Goal: Information Seeking & Learning: Learn about a topic

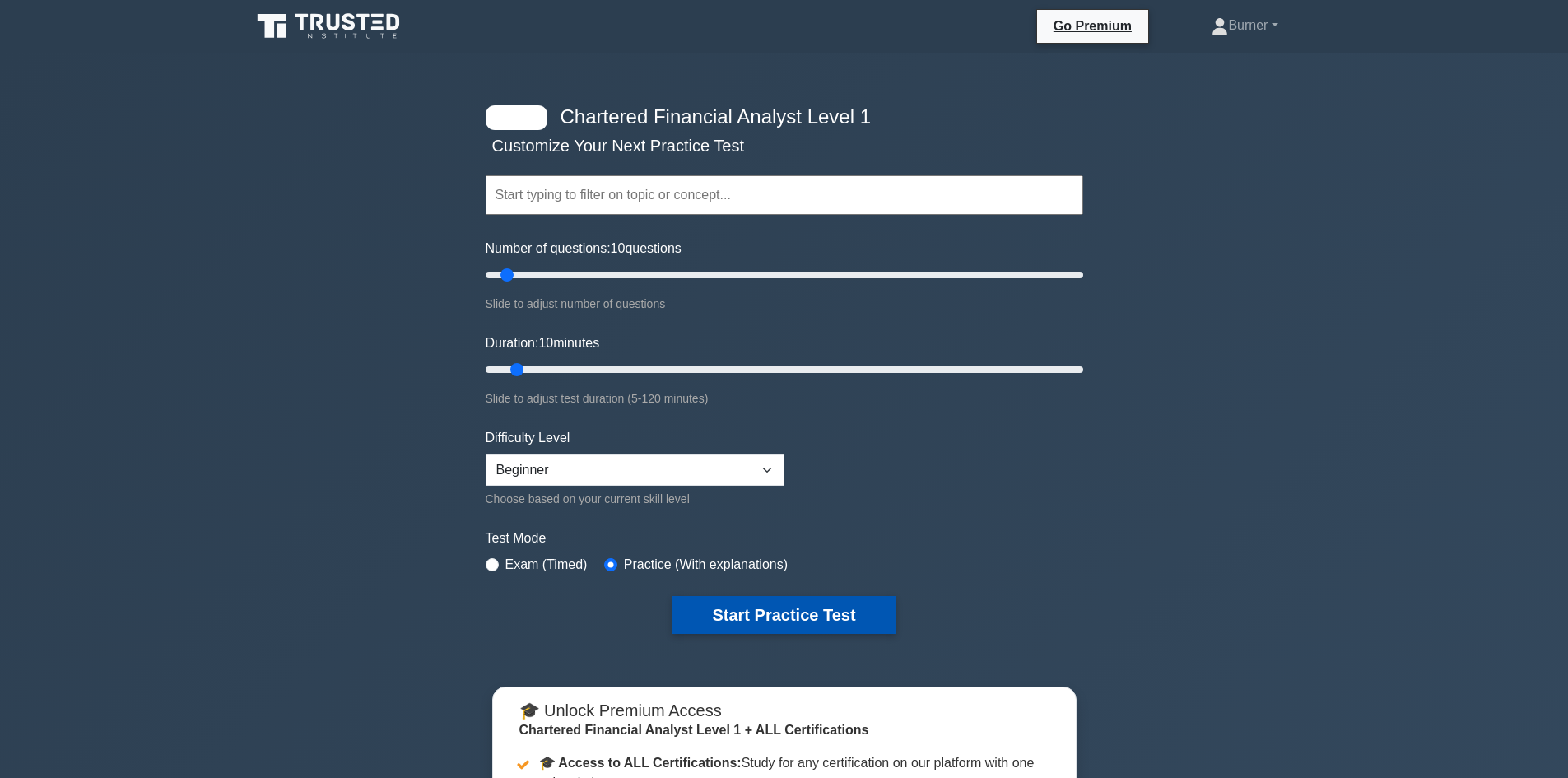
click at [876, 615] on button "Start Practice Test" at bounding box center [784, 615] width 223 height 38
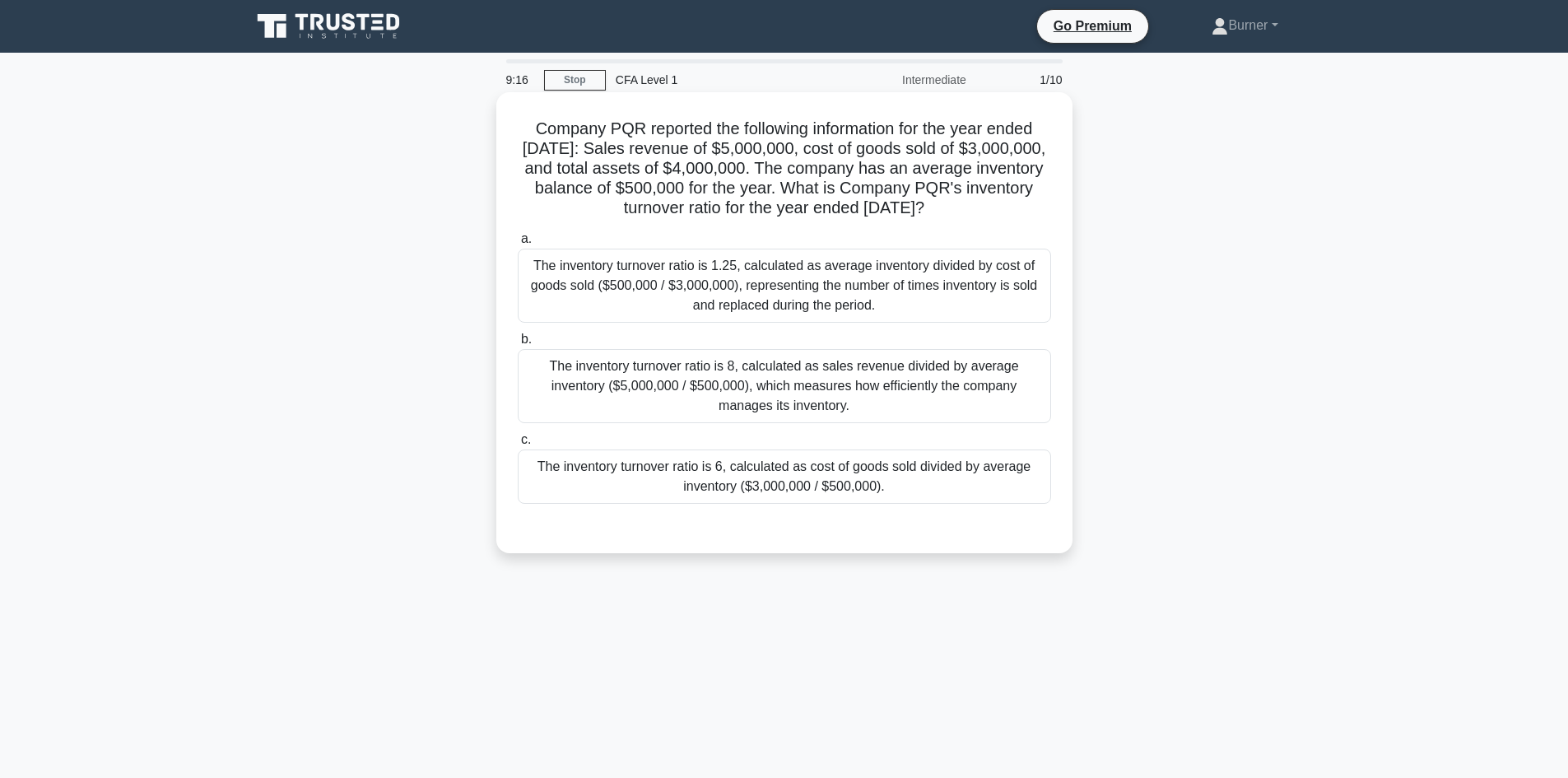
click at [889, 297] on div "The inventory turnover ratio is 1.25, calculated as average inventory divided b…" at bounding box center [784, 286] width 533 height 74
click at [517, 245] on input "a. The inventory turnover ratio is 1.25, calculated as average inventory divide…" at bounding box center [517, 239] width 0 height 11
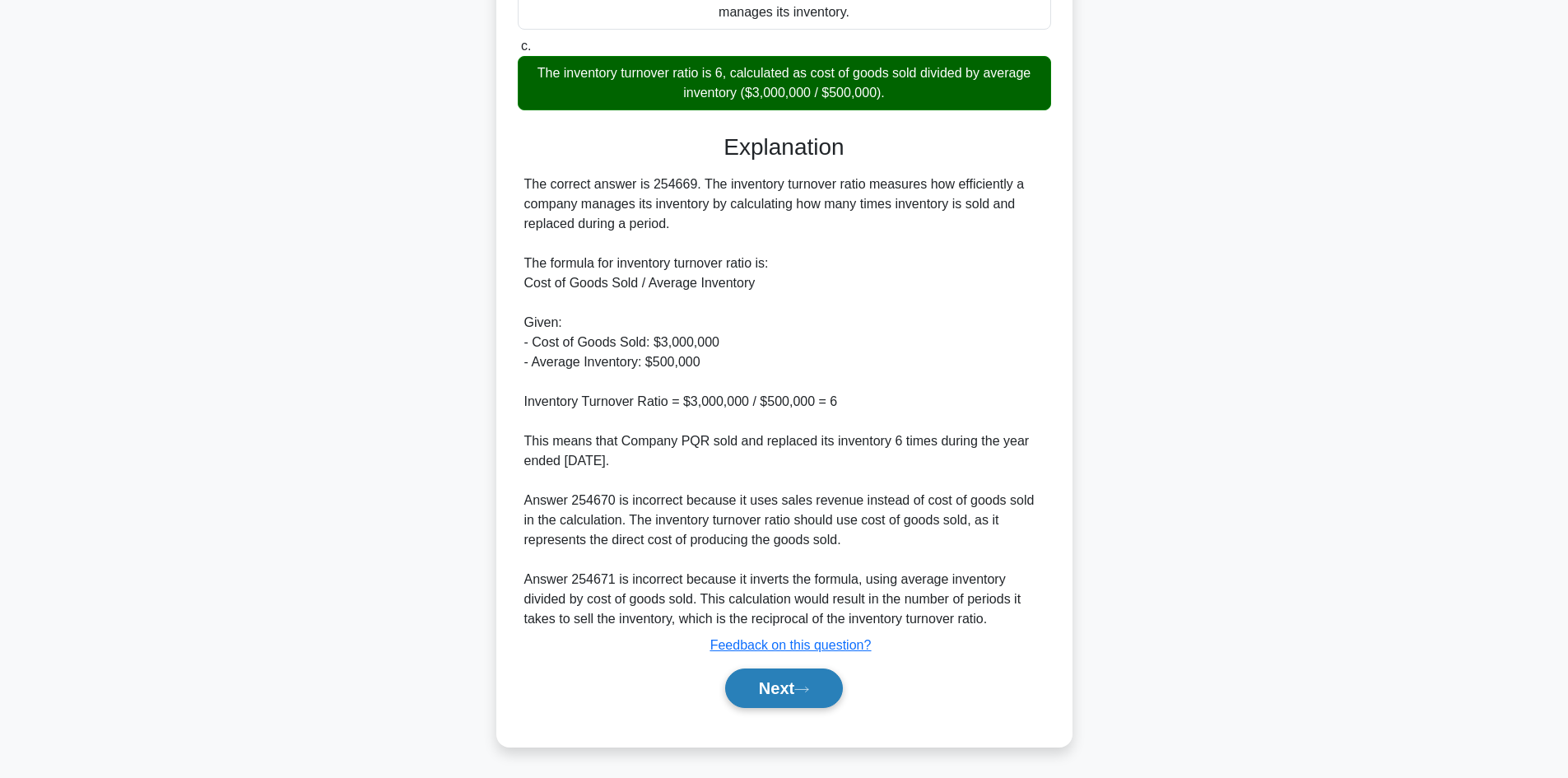
click at [787, 679] on button "Next" at bounding box center [784, 688] width 118 height 40
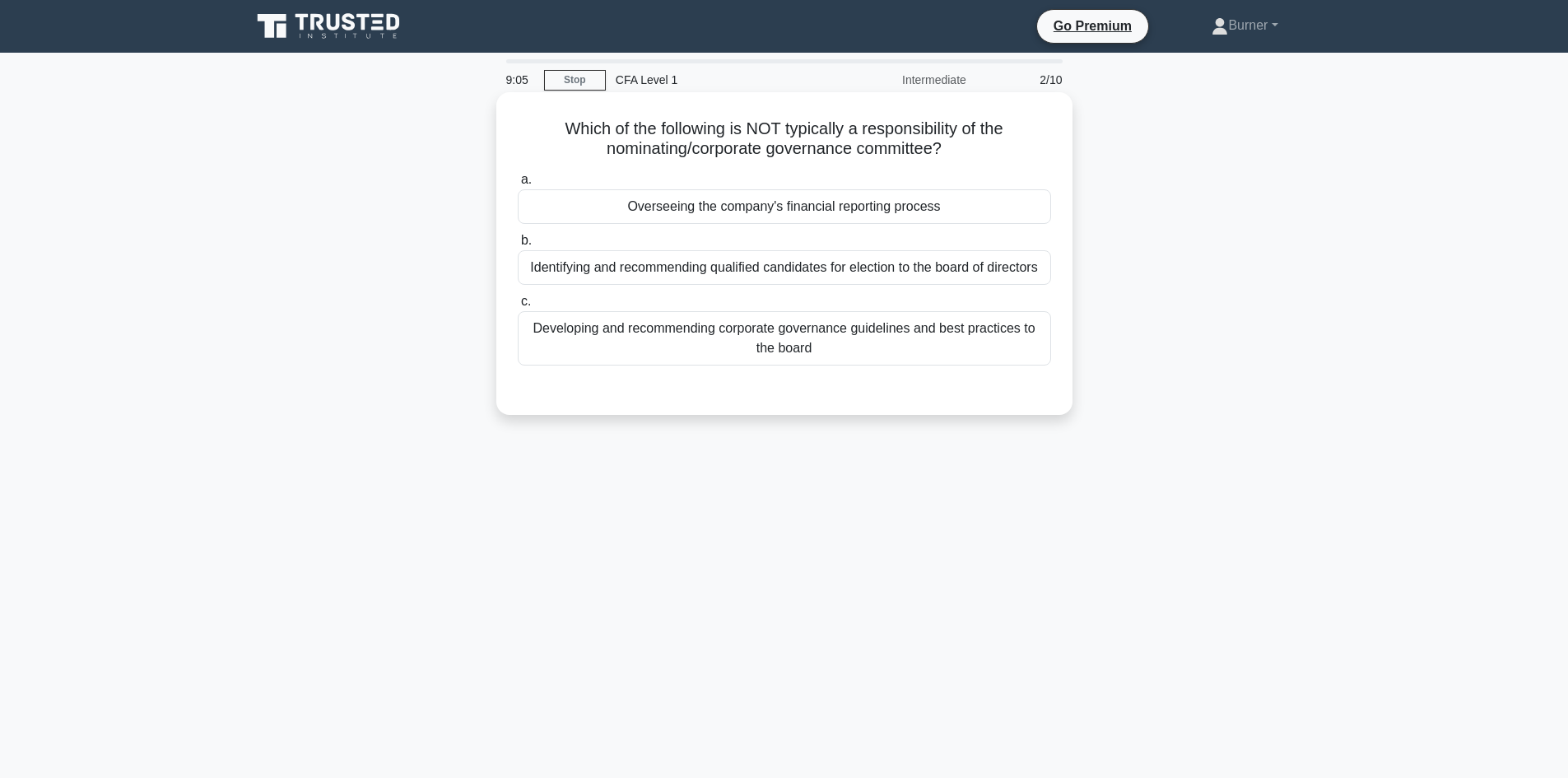
click at [686, 265] on div "Identifying and recommending qualified candidates for election to the board of …" at bounding box center [784, 267] width 533 height 34
click at [517, 246] on input "b. Identifying and recommending qualified candidates for election to the board …" at bounding box center [517, 241] width 0 height 11
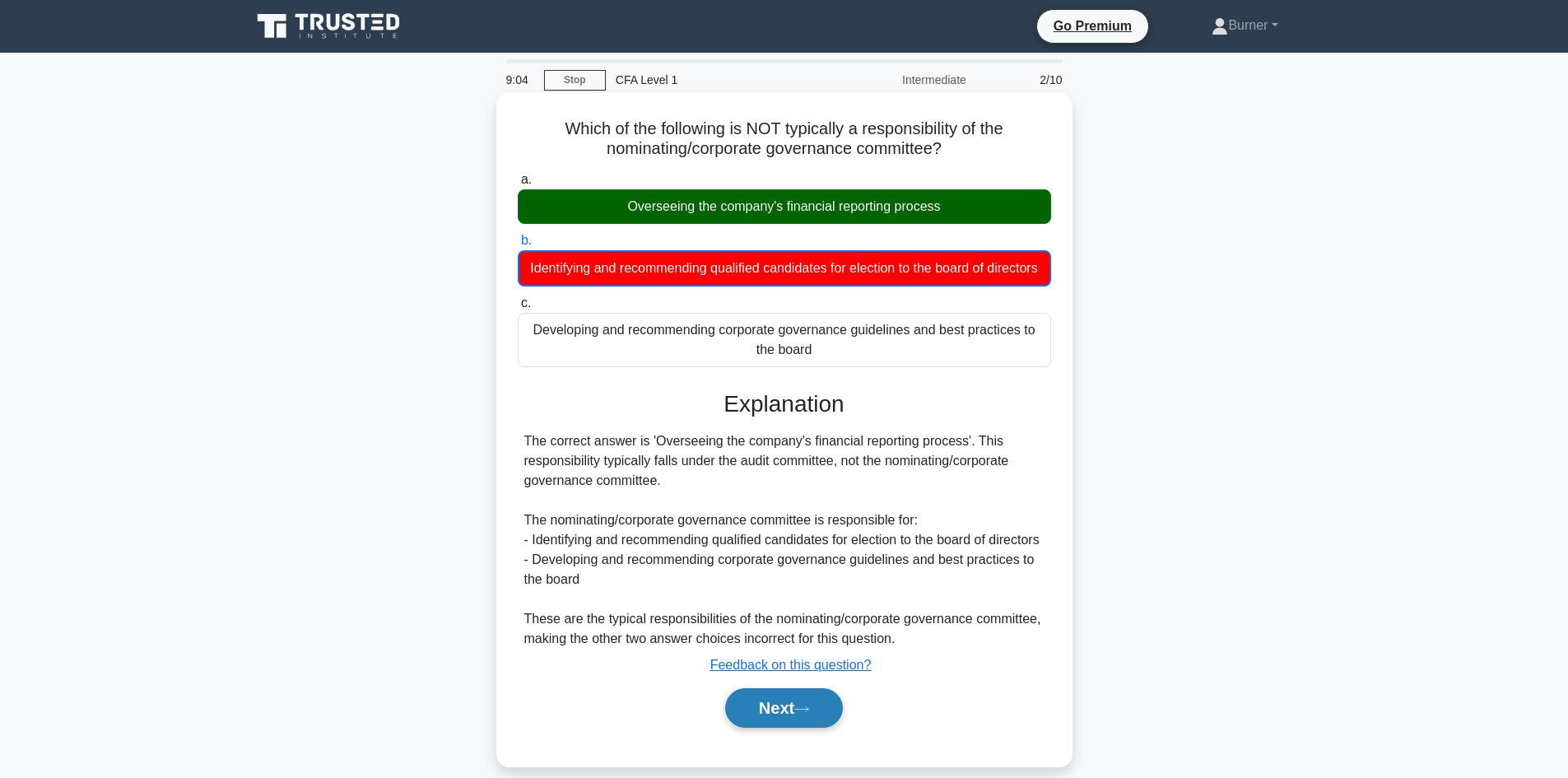
click at [805, 714] on icon at bounding box center [802, 709] width 15 height 9
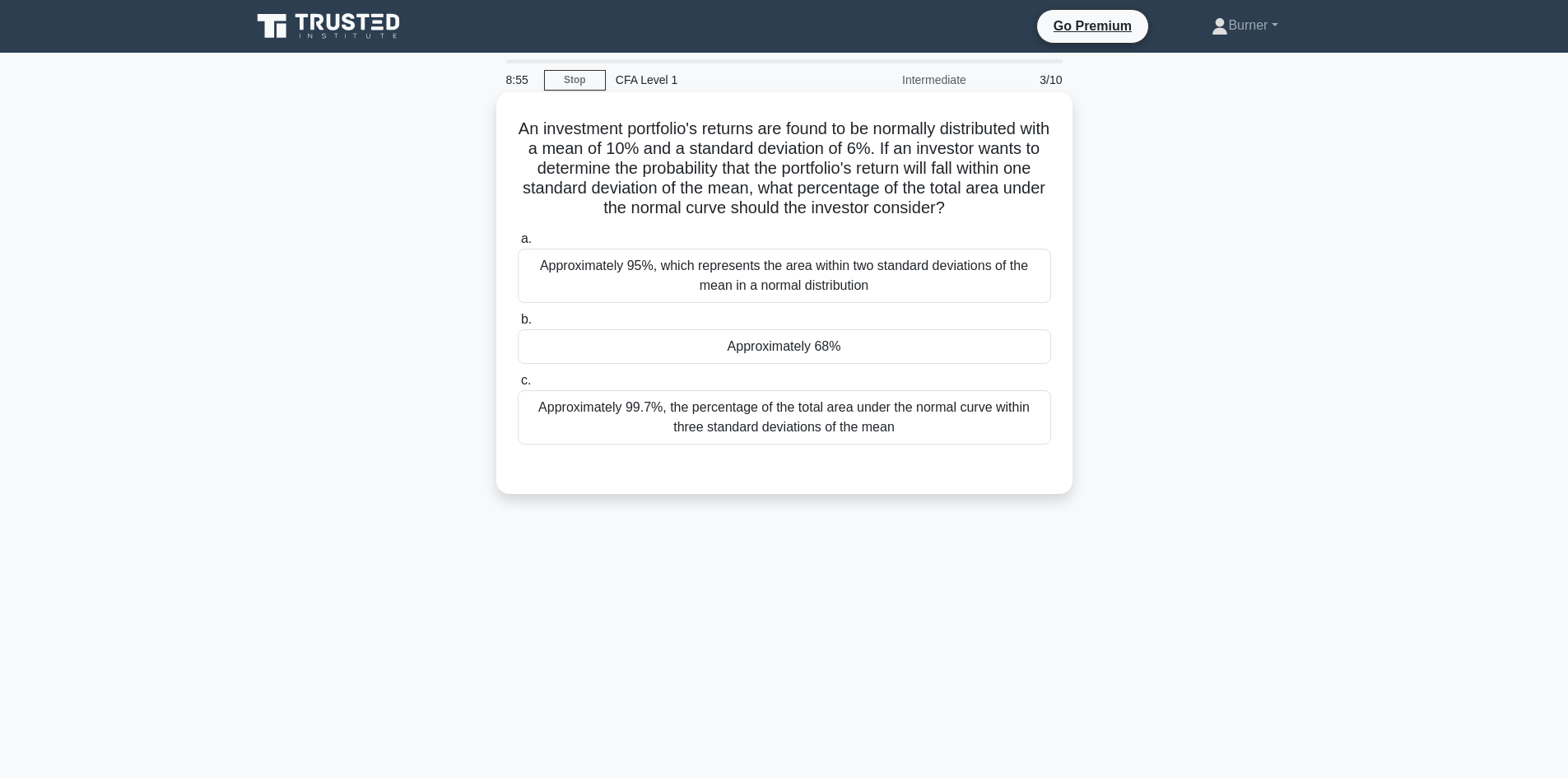
click at [962, 290] on div "Approximately 95%, which represents the area within two standard deviations of …" at bounding box center [784, 275] width 533 height 55
click at [517, 245] on input "a. Approximately 95%, which represents the area within two standard deviations …" at bounding box center [517, 239] width 0 height 11
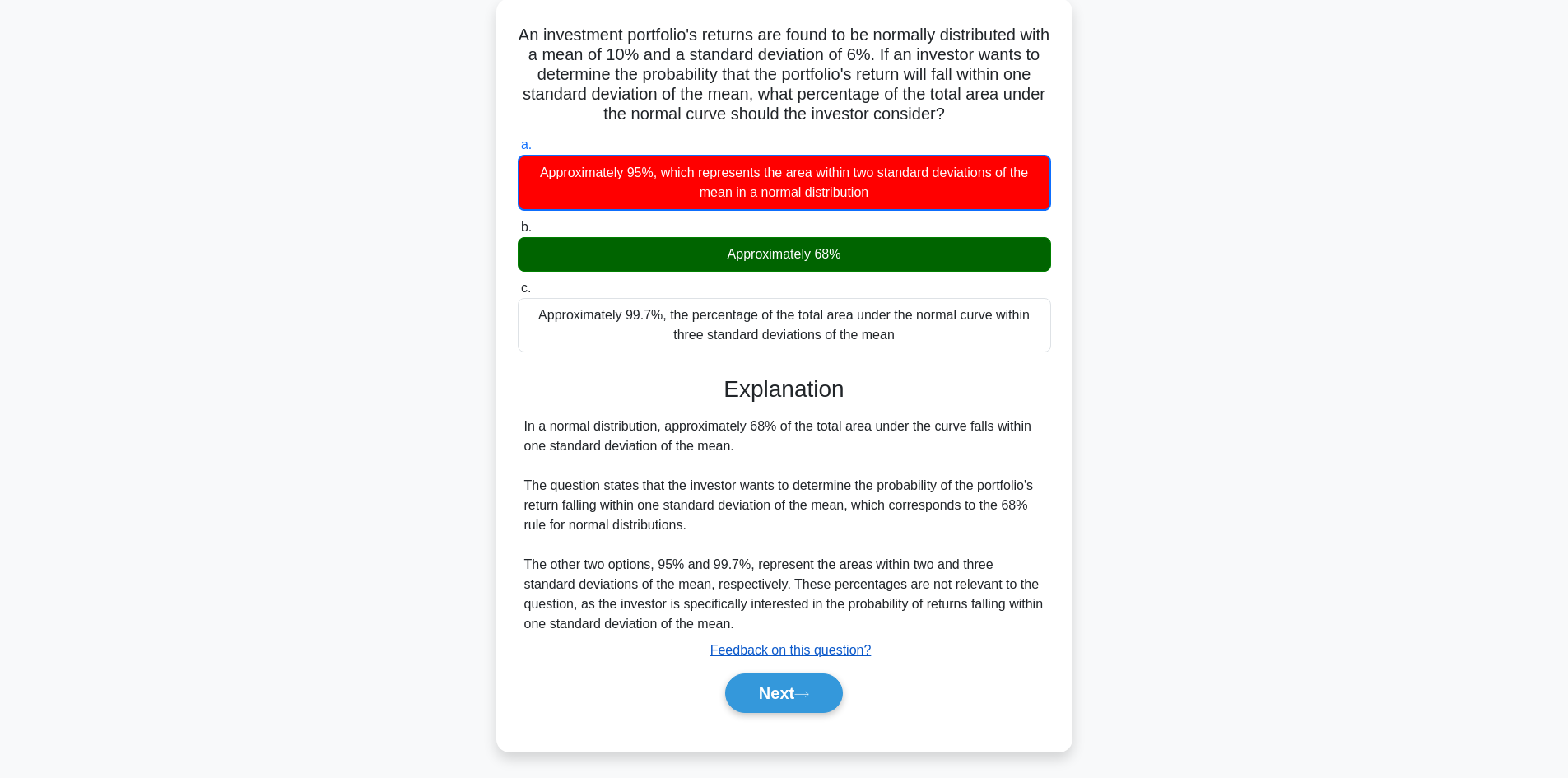
scroll to position [111, 0]
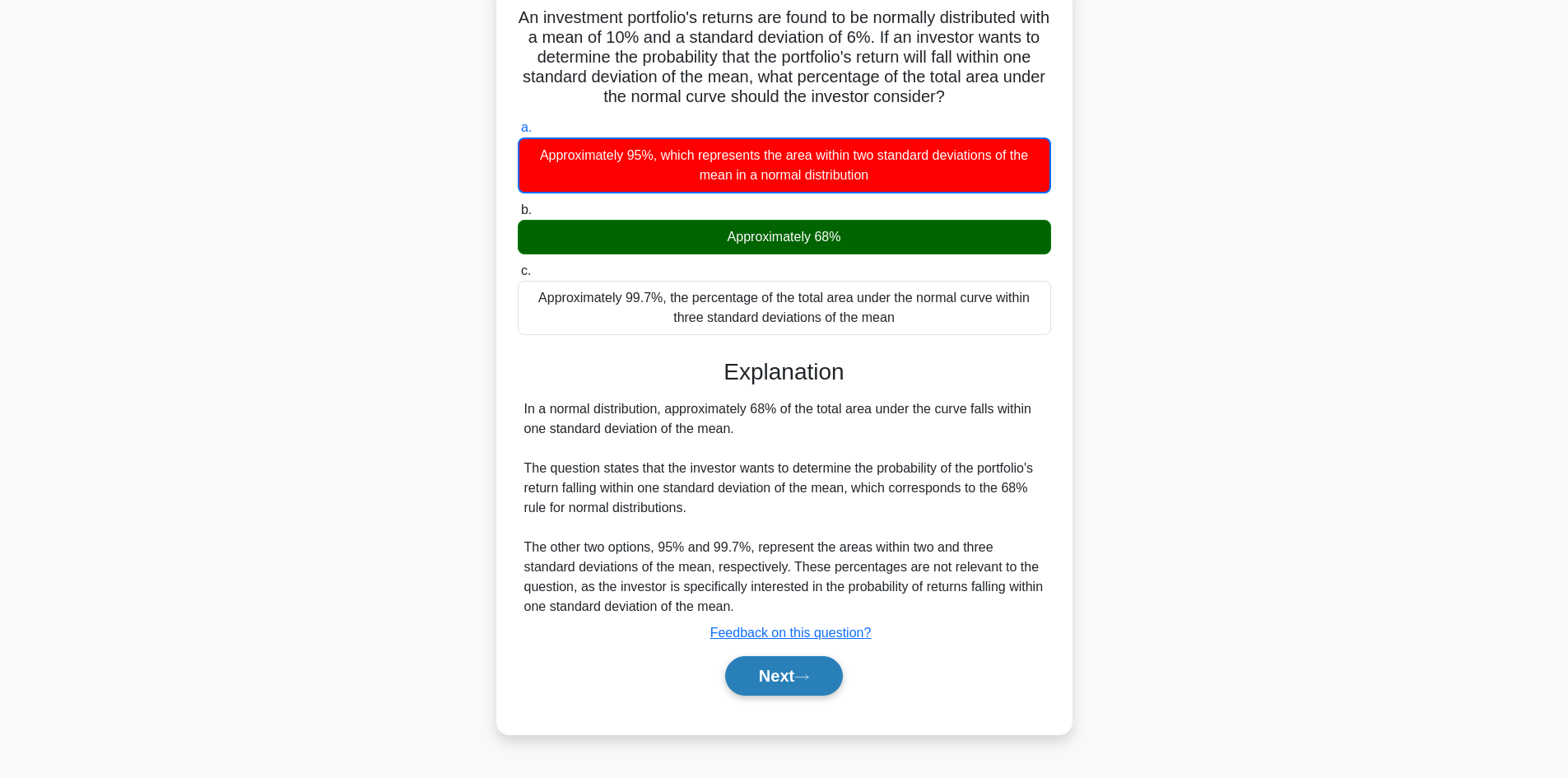
click at [812, 682] on button "Next" at bounding box center [784, 676] width 118 height 40
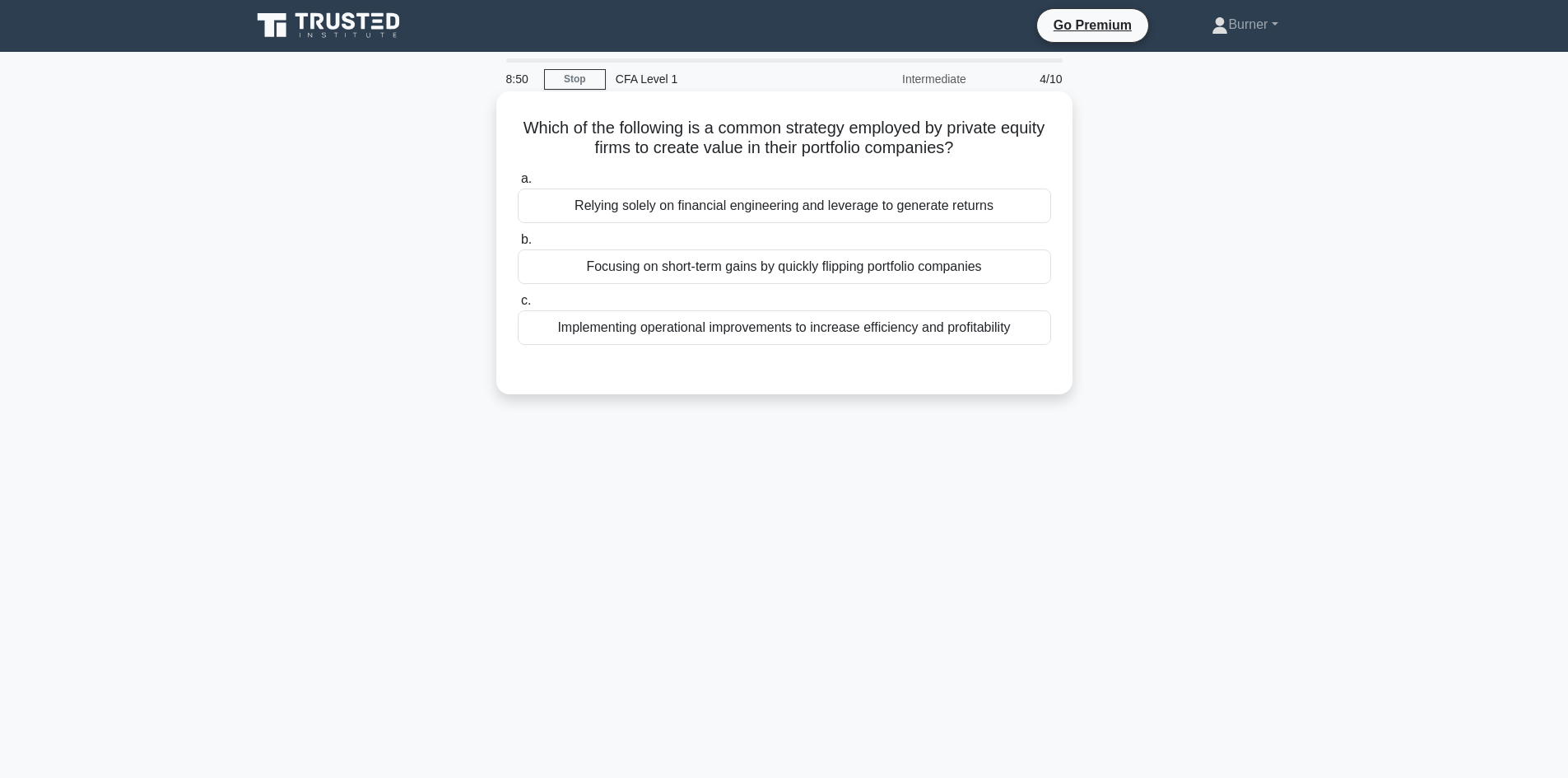
scroll to position [0, 0]
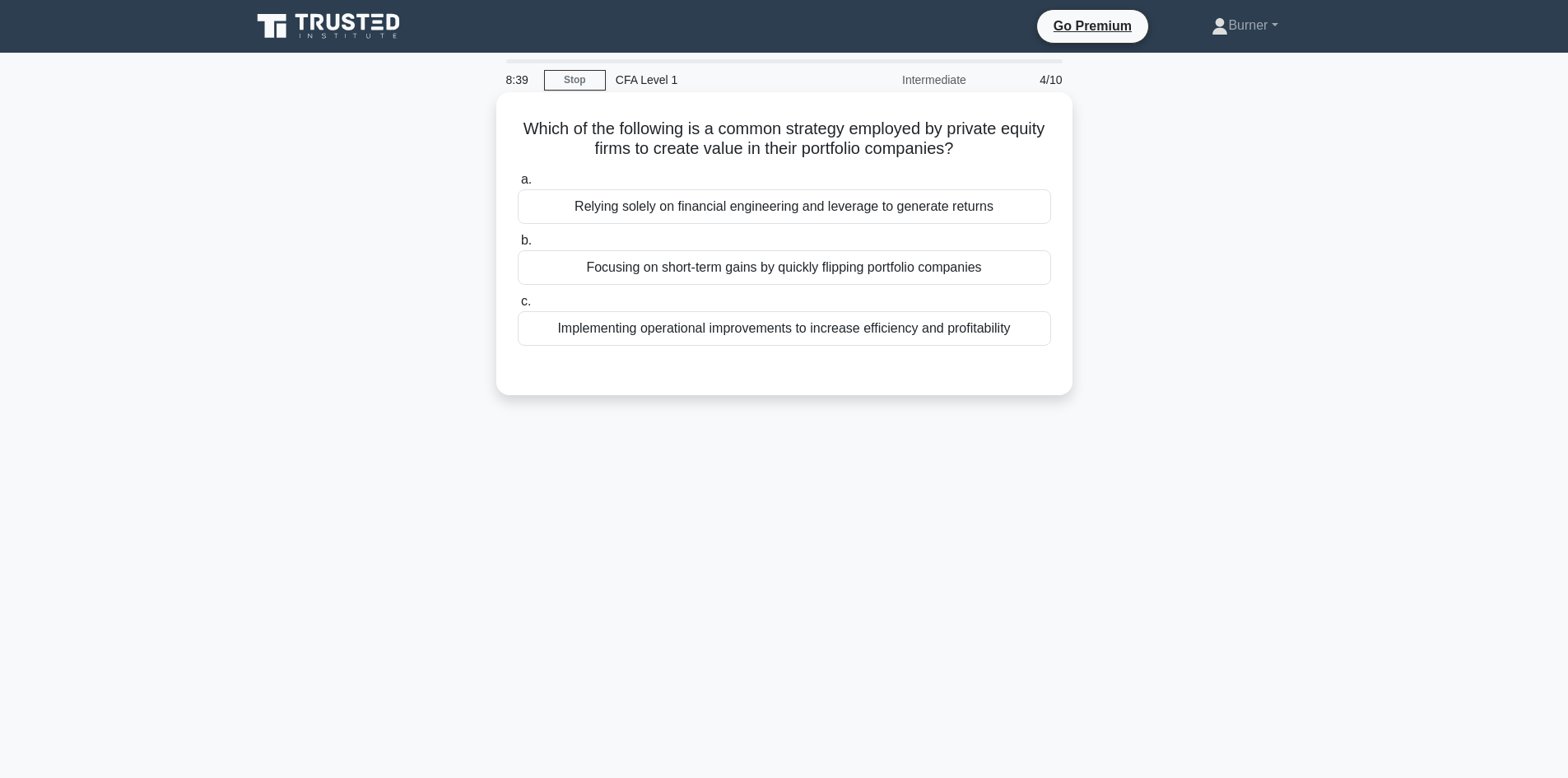
click at [905, 337] on div "Implementing operational improvements to increase efficiency and profitability" at bounding box center [784, 328] width 533 height 34
click at [517, 307] on input "c. Implementing operational improvements to increase efficiency and profitabili…" at bounding box center [517, 302] width 0 height 11
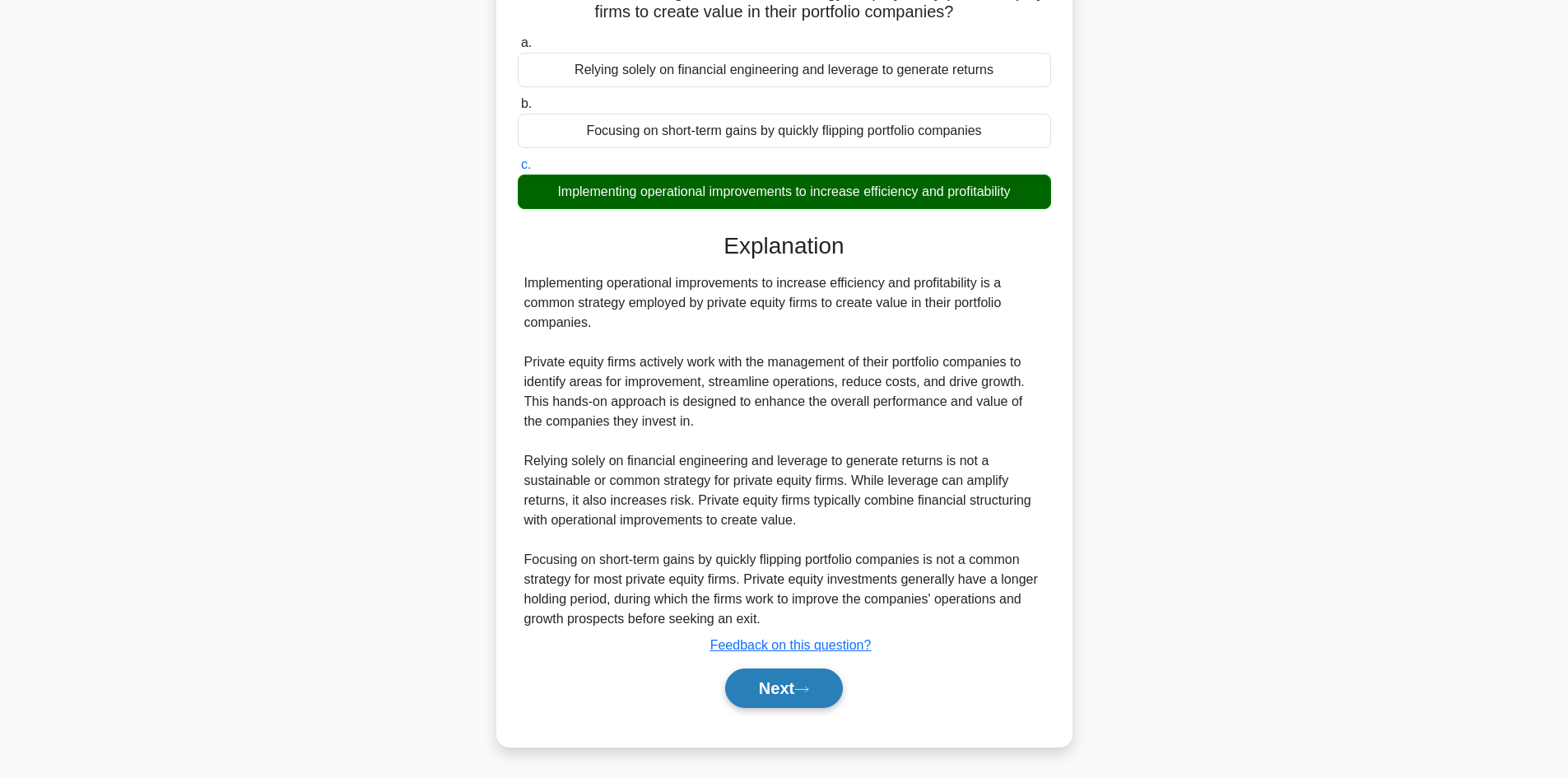
click at [810, 679] on button "Next" at bounding box center [784, 688] width 118 height 40
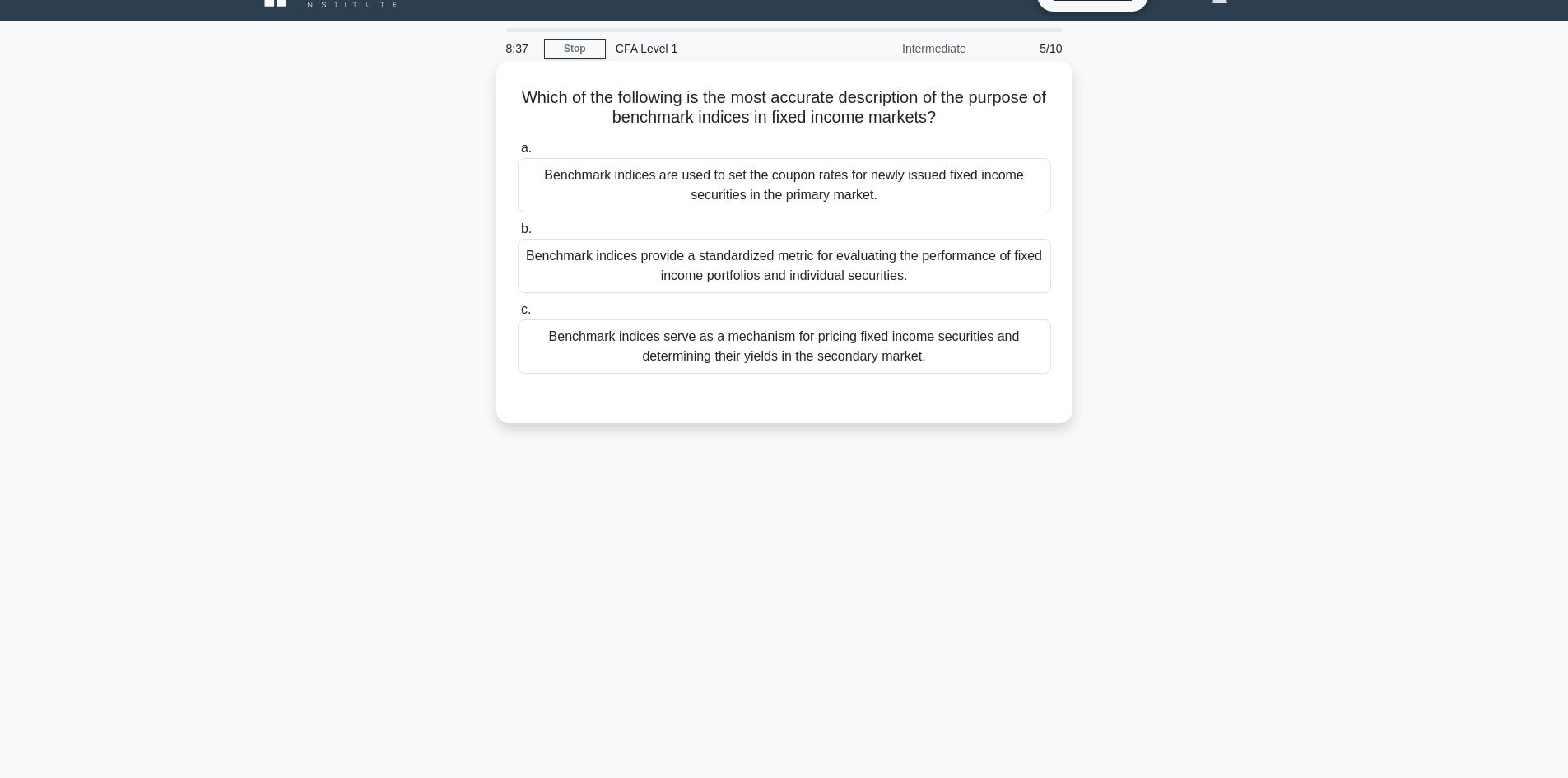
scroll to position [29, 0]
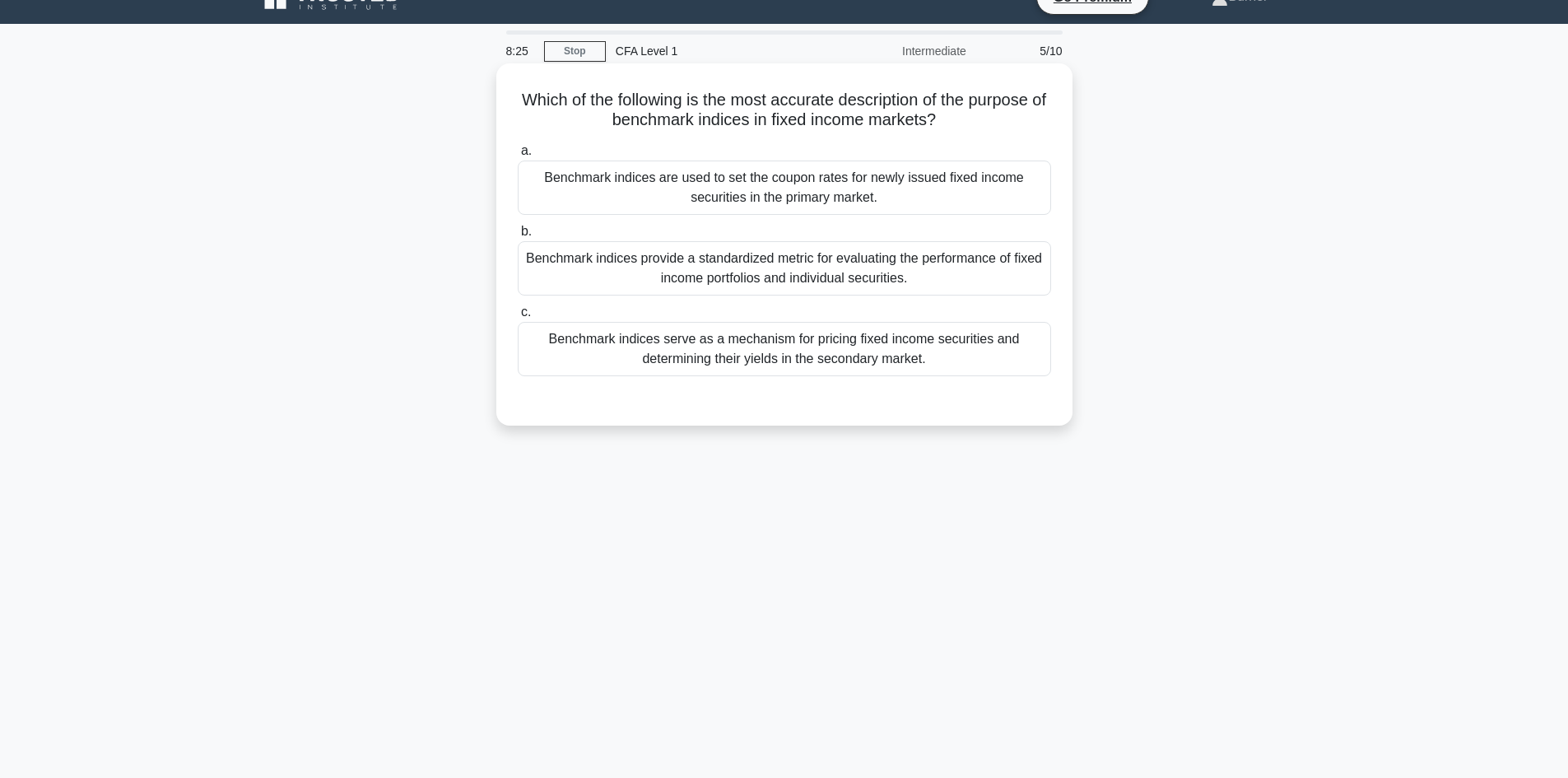
click at [955, 197] on div "Benchmark indices are used to set the coupon rates for newly issued fixed incom…" at bounding box center [784, 187] width 533 height 55
click at [517, 157] on input "a. Benchmark indices are used to set the coupon rates for newly issued fixed in…" at bounding box center [517, 151] width 0 height 11
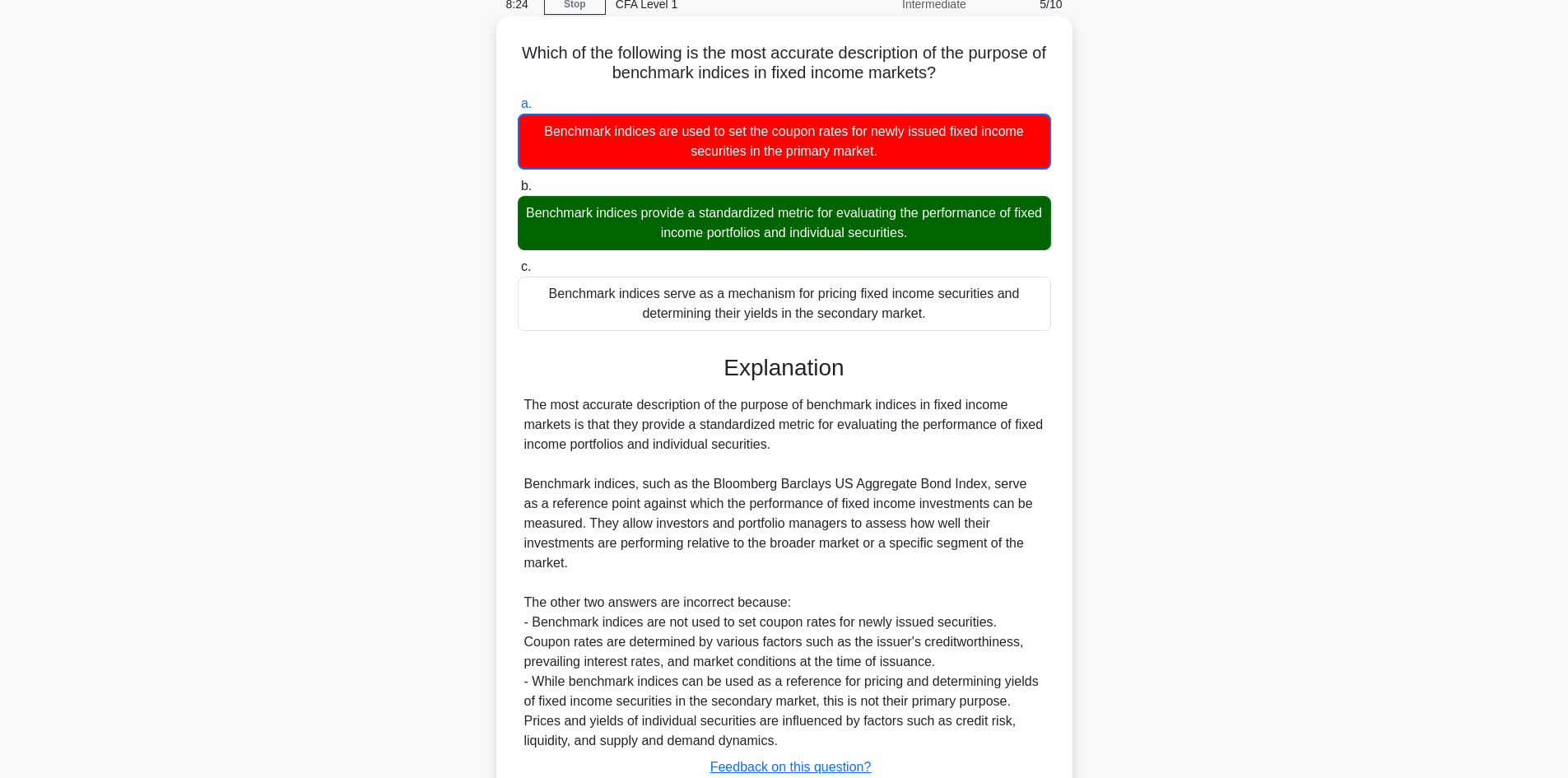
scroll to position [198, 0]
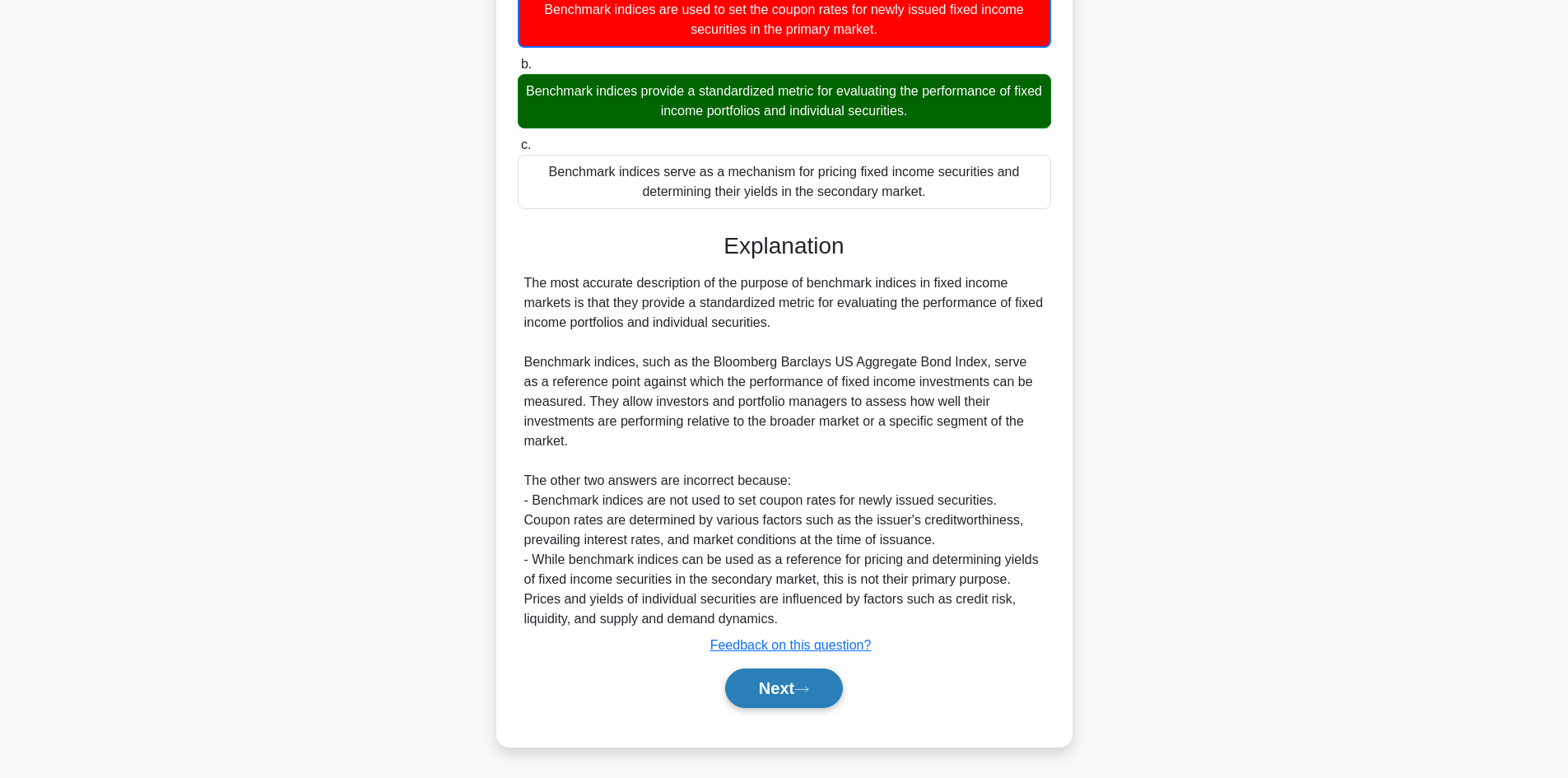
click at [794, 676] on button "Next" at bounding box center [784, 688] width 118 height 40
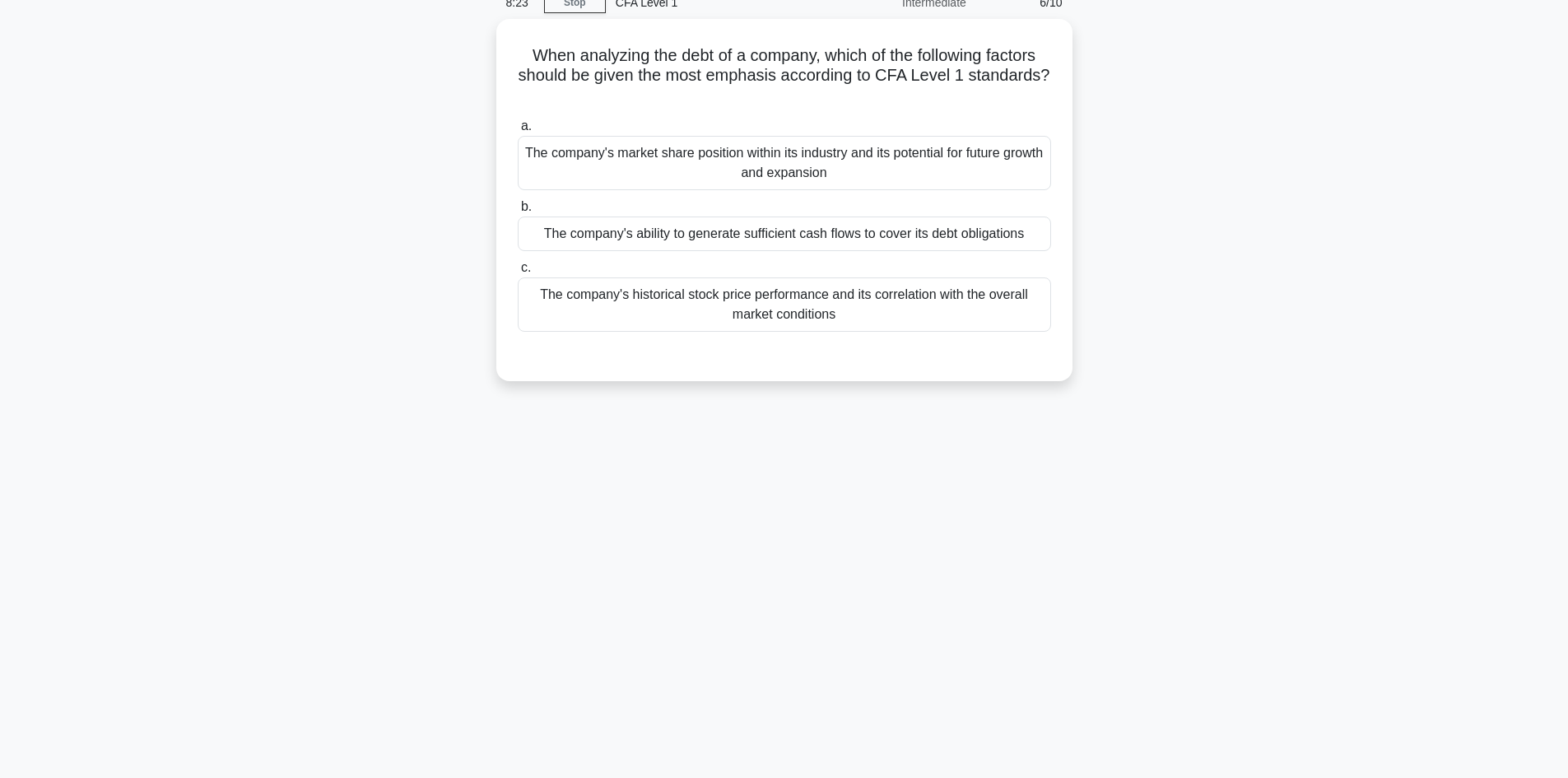
scroll to position [0, 0]
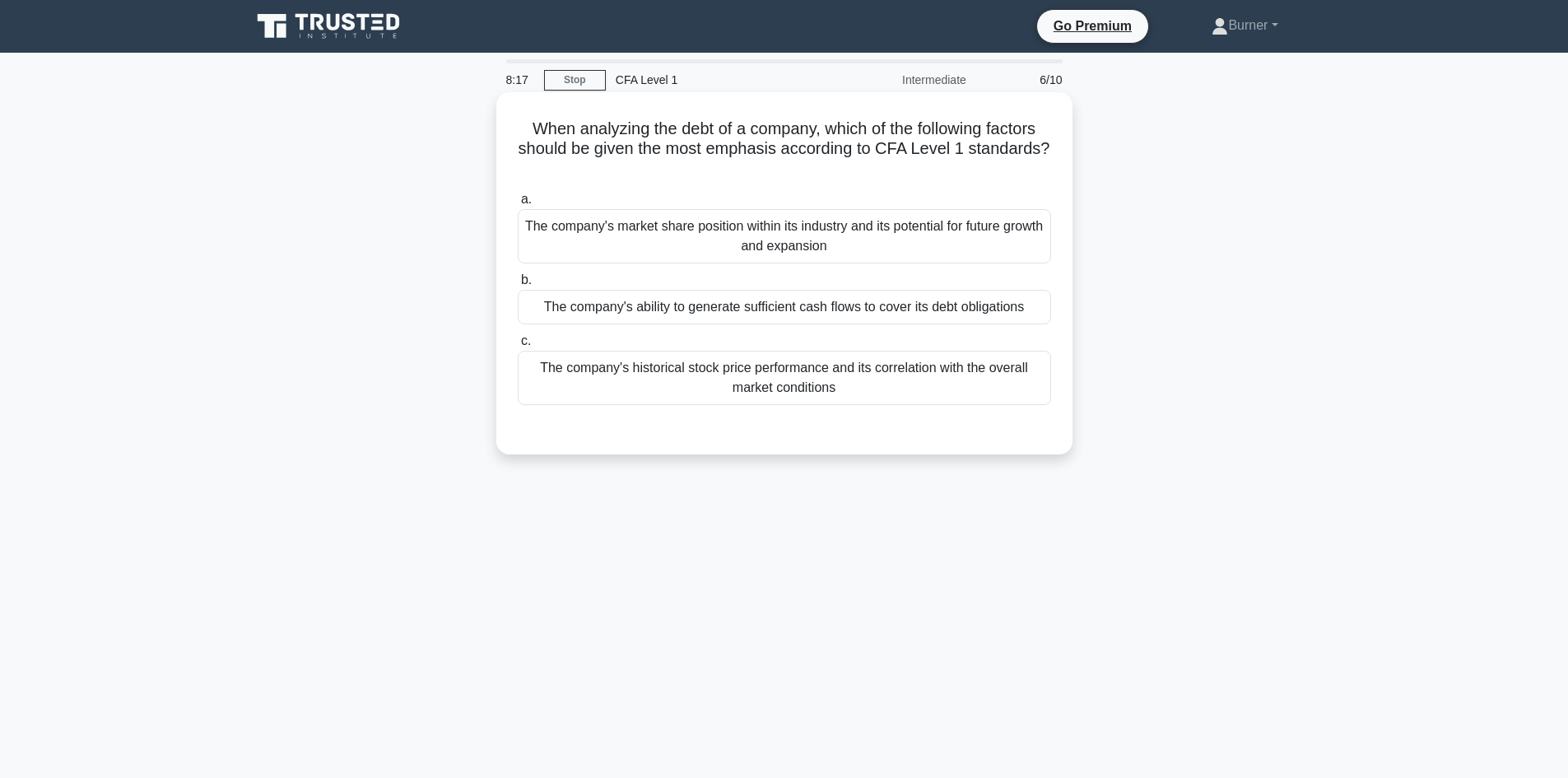
click at [929, 246] on div "The company's market share position within its industry and its potential for f…" at bounding box center [784, 236] width 533 height 55
click at [517, 205] on input "a. The company's market share position within its industry and its potential fo…" at bounding box center [517, 200] width 0 height 11
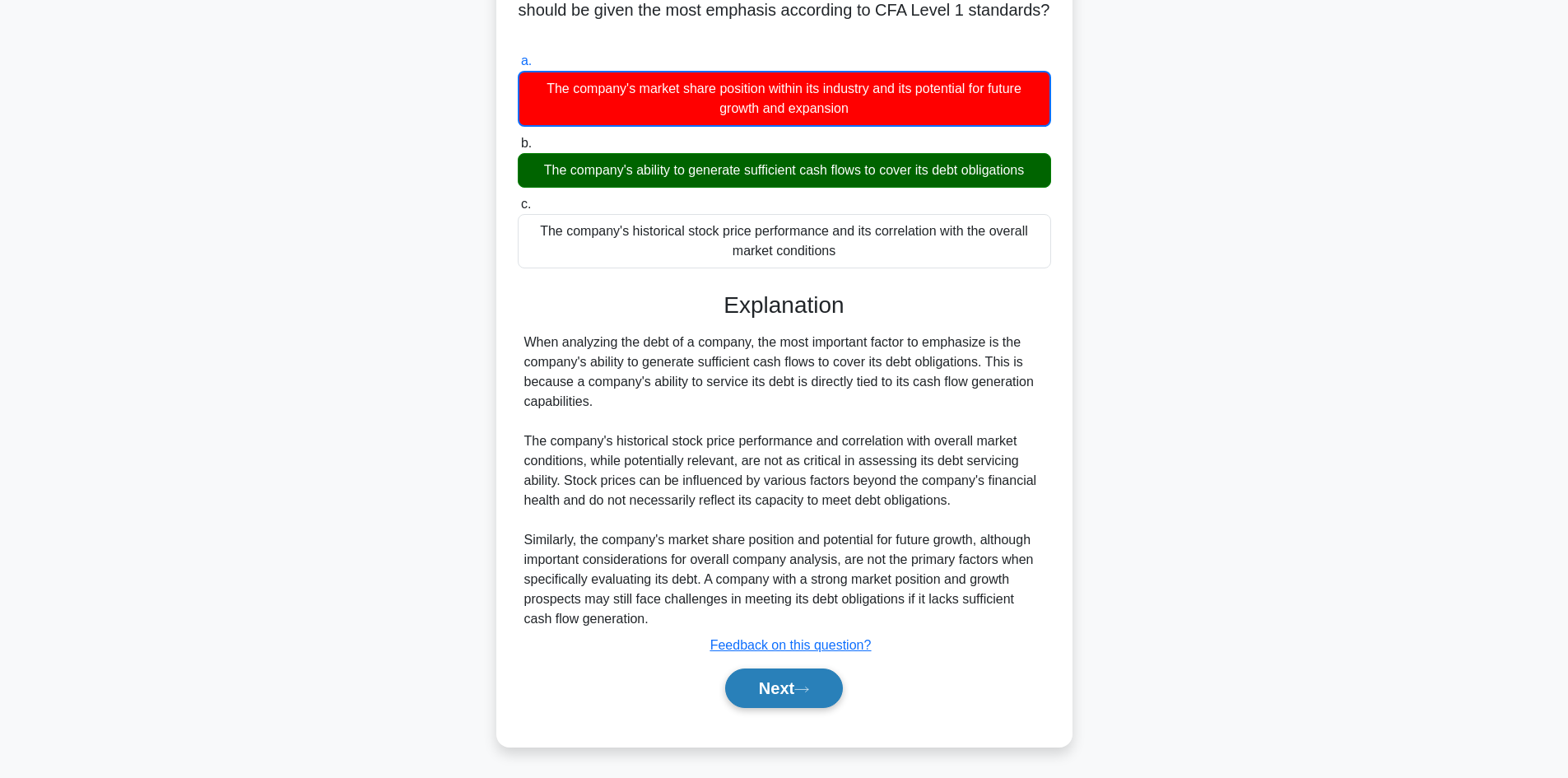
click at [808, 697] on button "Next" at bounding box center [784, 688] width 118 height 40
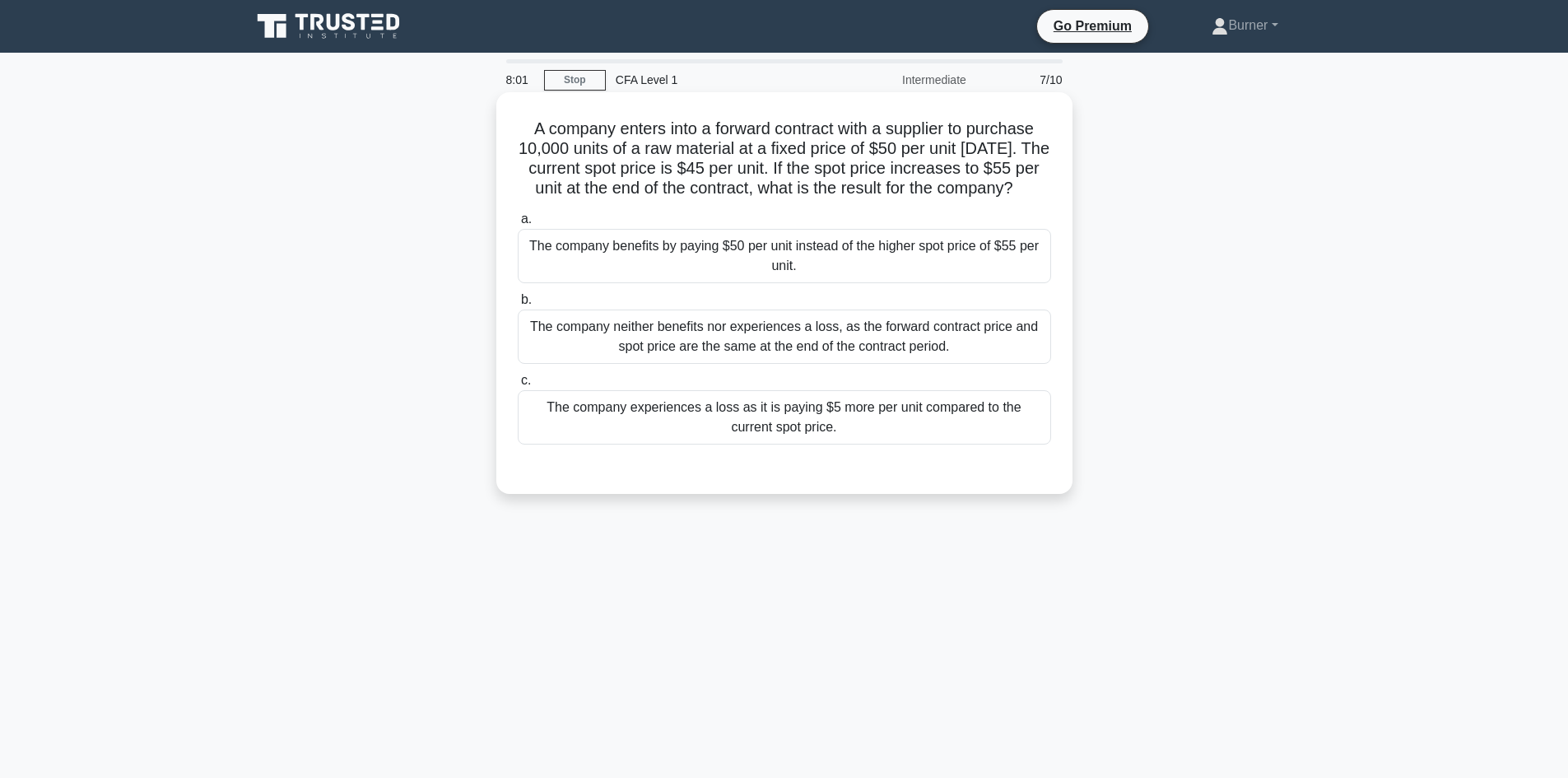
click at [898, 283] on div "The company benefits by paying $50 per unit instead of the higher spot price of…" at bounding box center [784, 256] width 533 height 55
click at [517, 224] on input "a. The company benefits by paying $50 per unit instead of the higher spot price…" at bounding box center [517, 220] width 0 height 11
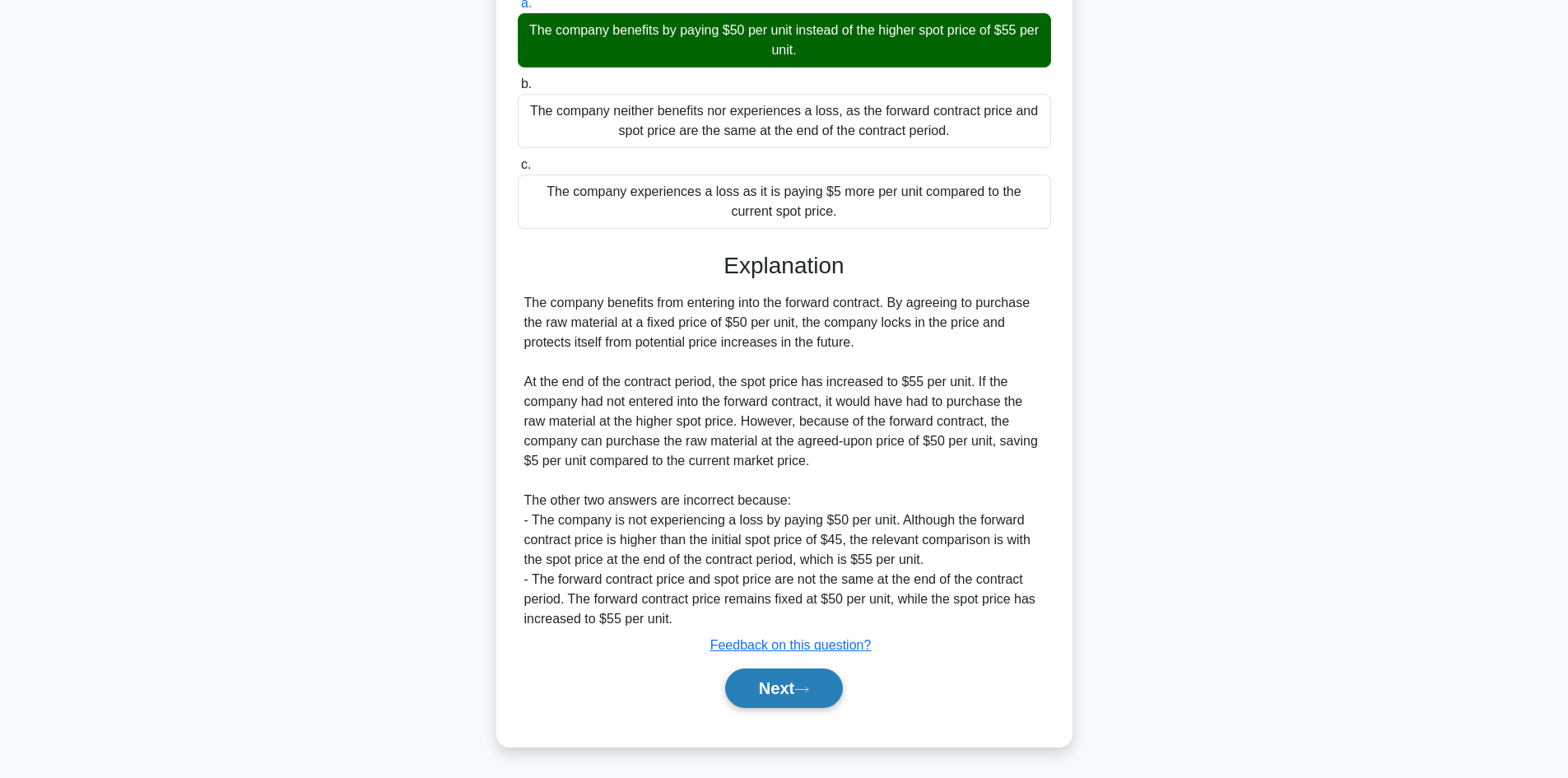
click at [829, 689] on button "Next" at bounding box center [784, 688] width 118 height 40
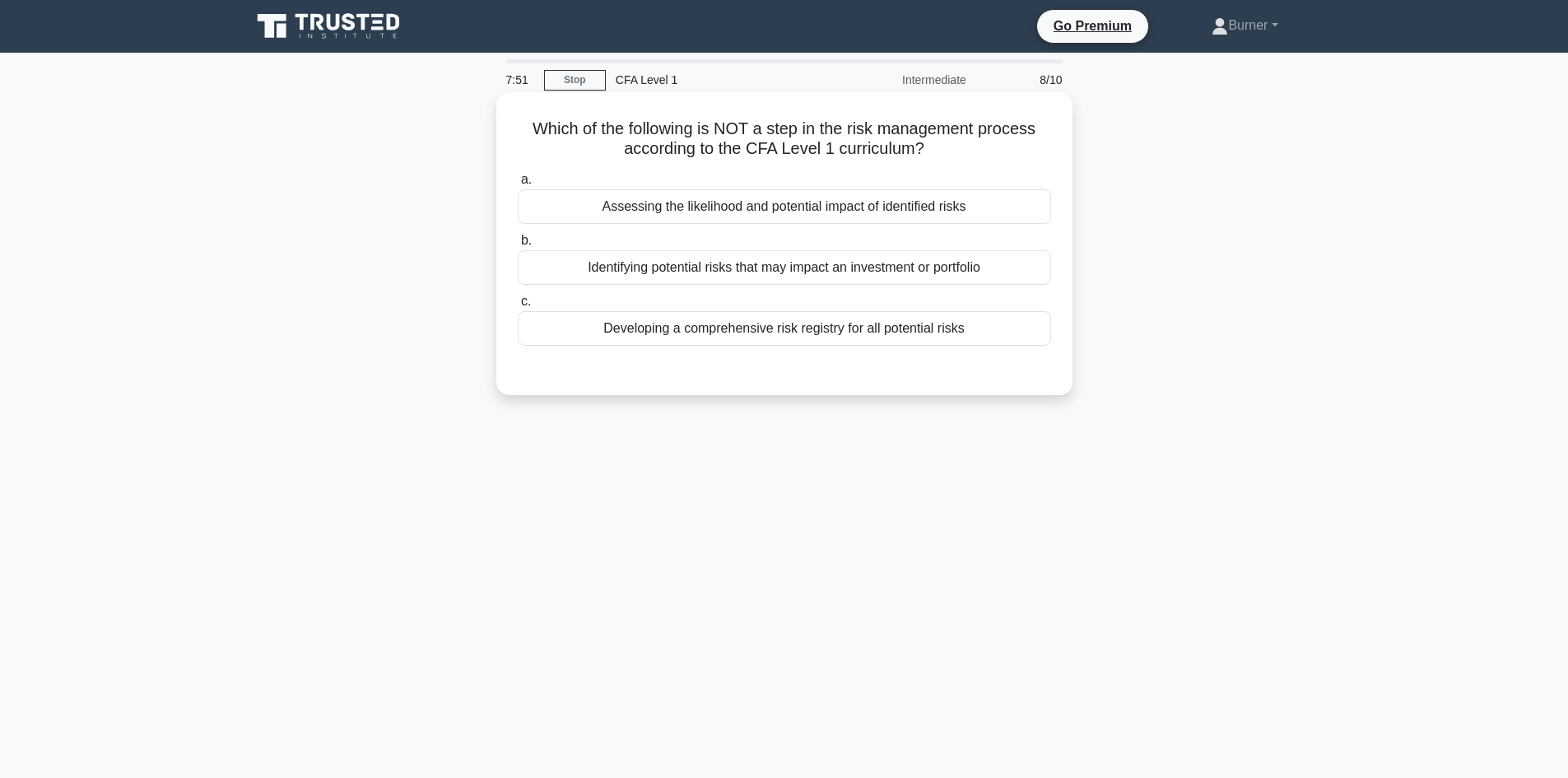
click at [962, 332] on div "Developing a comprehensive risk registry for all potential risks" at bounding box center [784, 328] width 533 height 34
click at [517, 307] on input "c. Developing a comprehensive risk registry for all potential risks" at bounding box center [517, 302] width 0 height 11
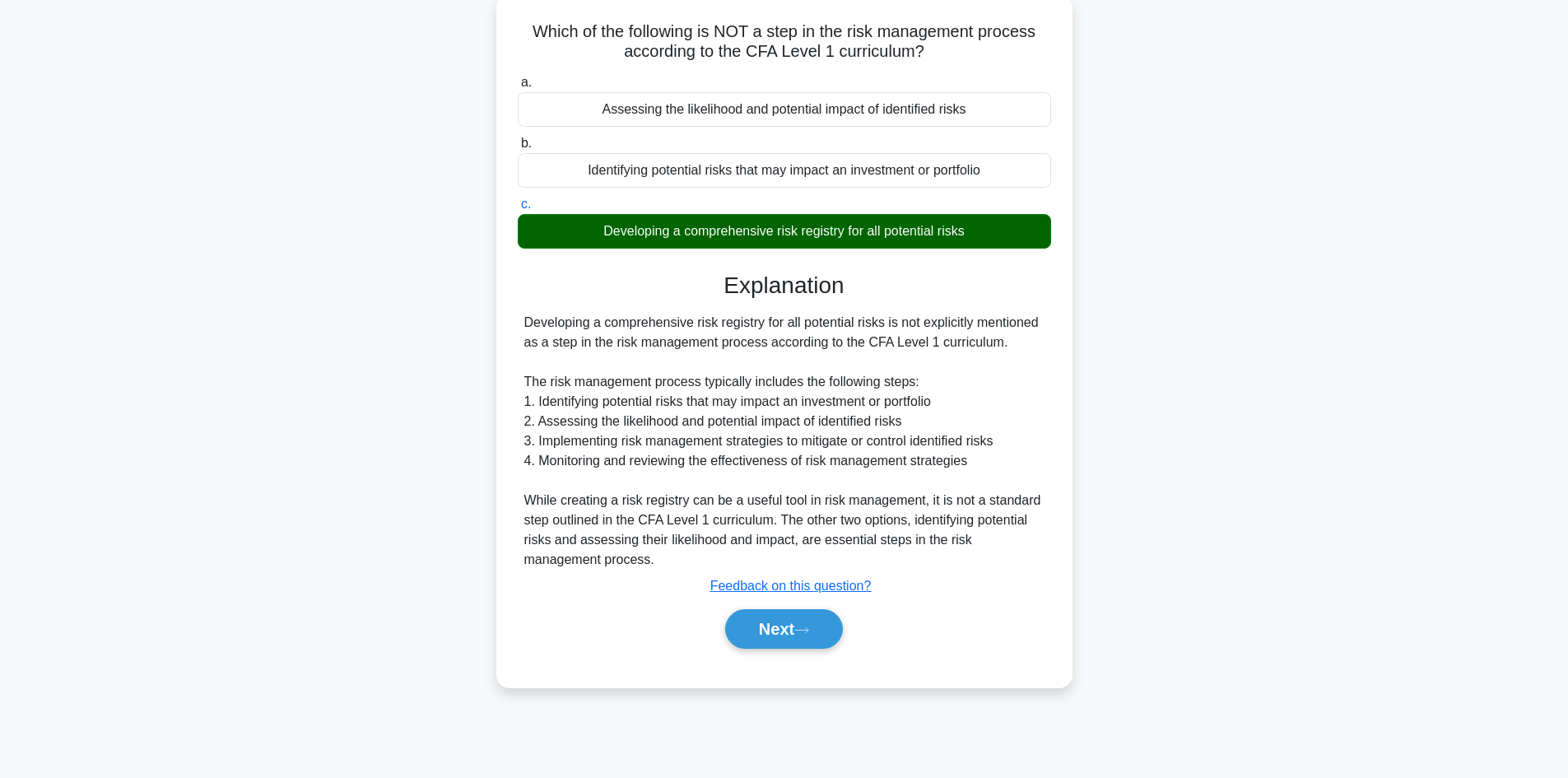
scroll to position [111, 0]
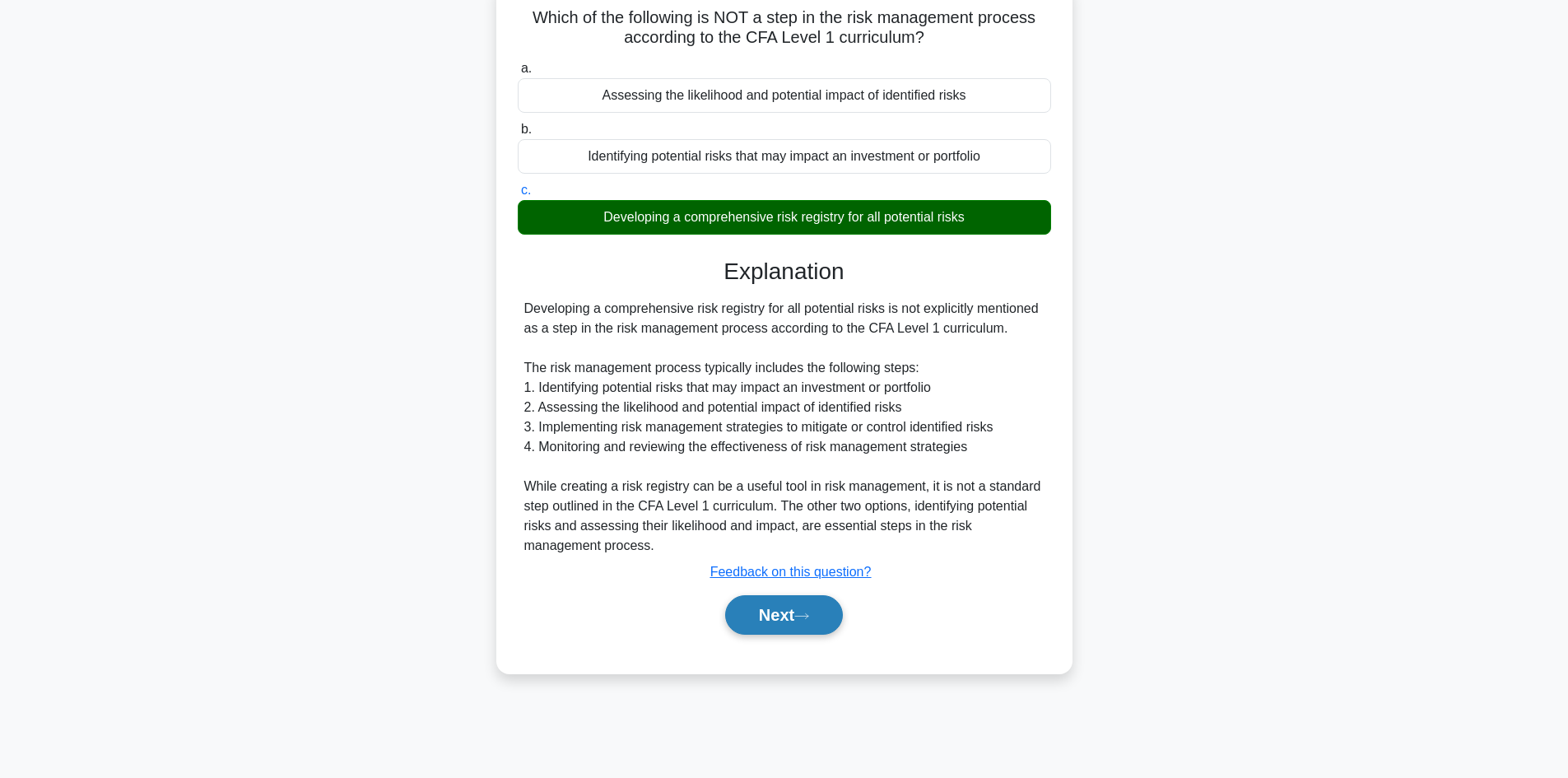
click at [828, 619] on button "Next" at bounding box center [784, 615] width 118 height 40
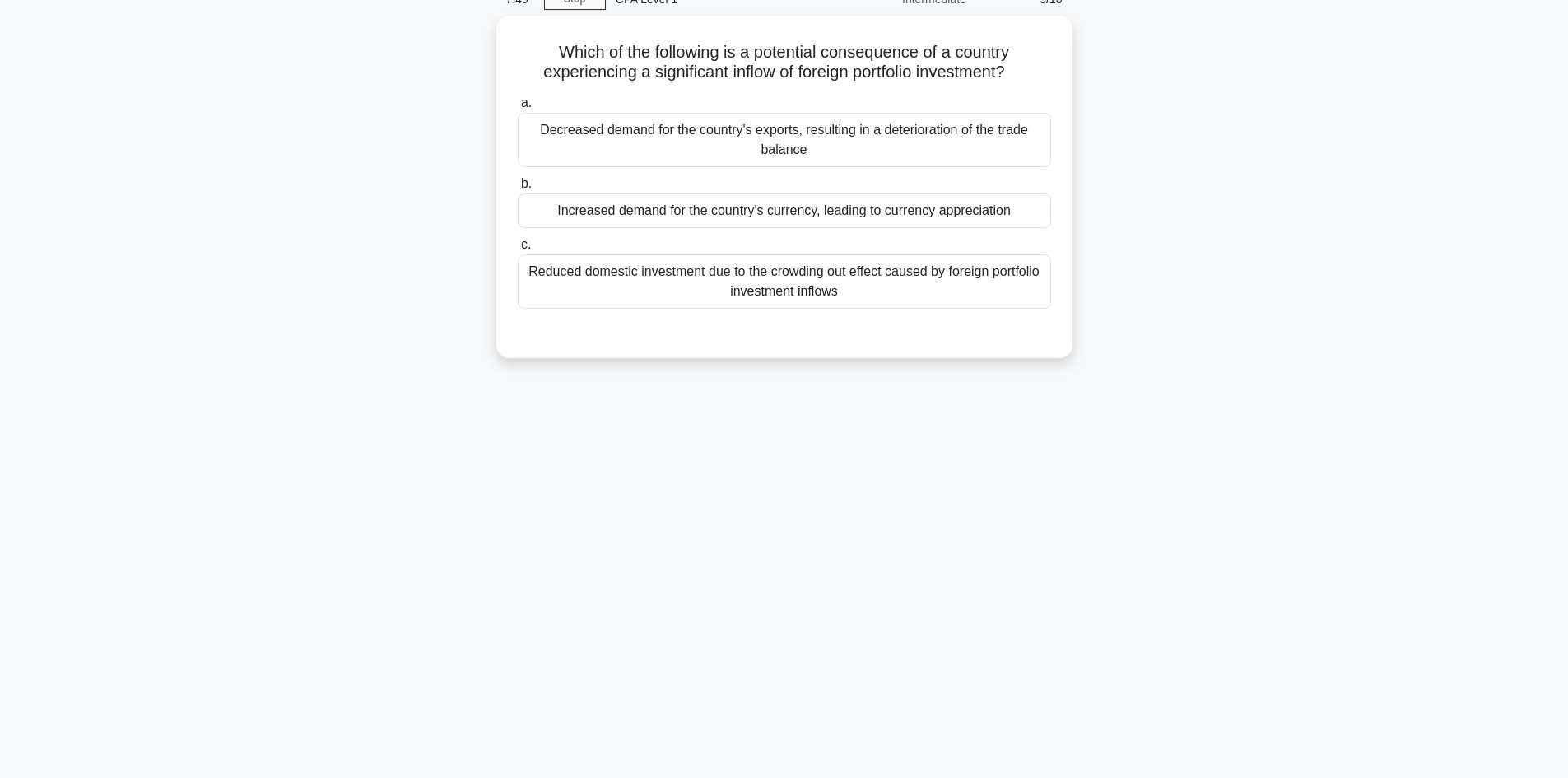
scroll to position [0, 0]
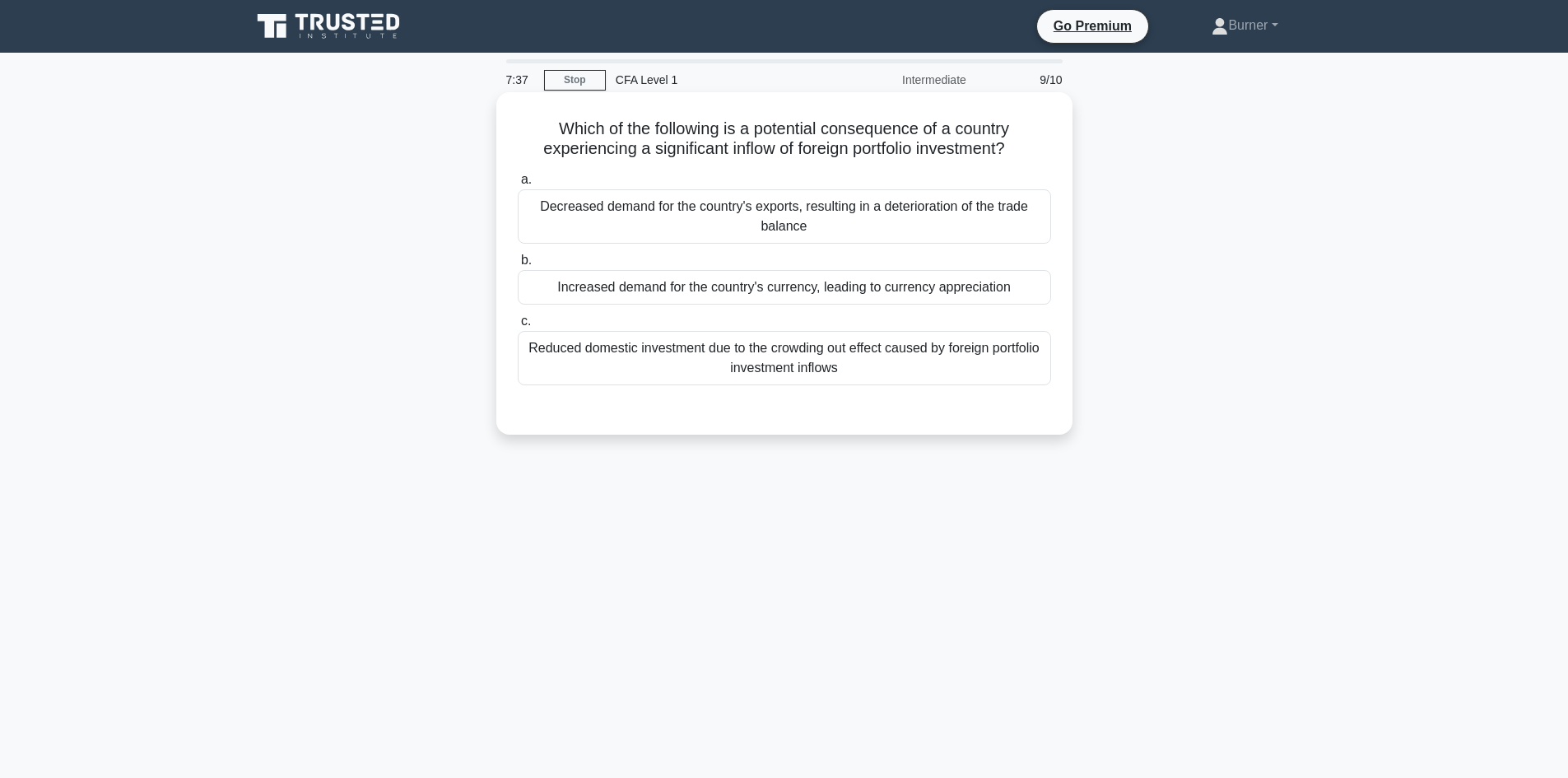
click at [1001, 367] on div "Reduced domestic investment due to the crowding out effect caused by foreign po…" at bounding box center [784, 358] width 533 height 55
click at [517, 326] on input "c. Reduced domestic investment due to the crowding out effect caused by foreign…" at bounding box center [517, 322] width 0 height 11
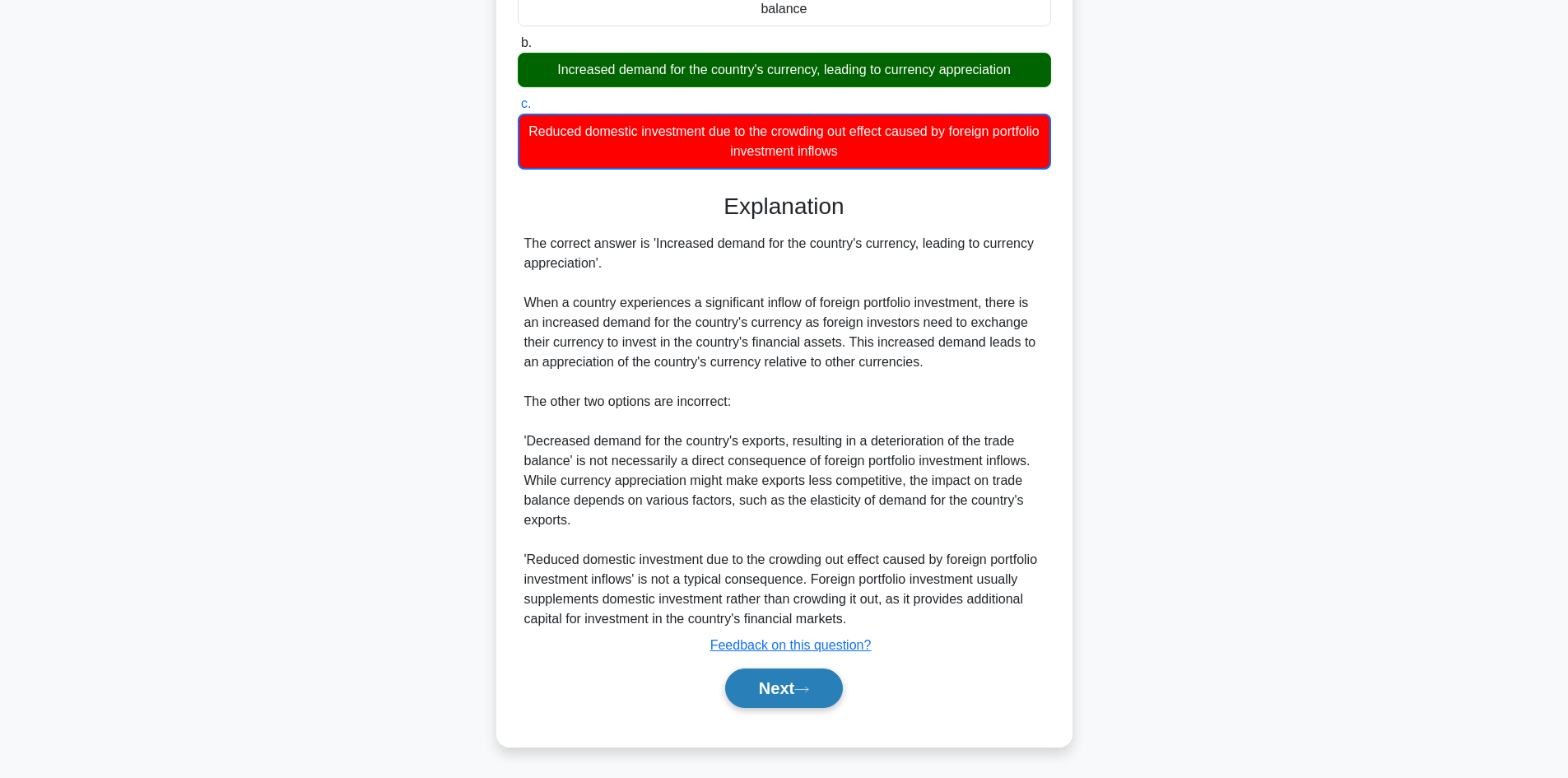
click at [818, 688] on button "Next" at bounding box center [784, 688] width 118 height 40
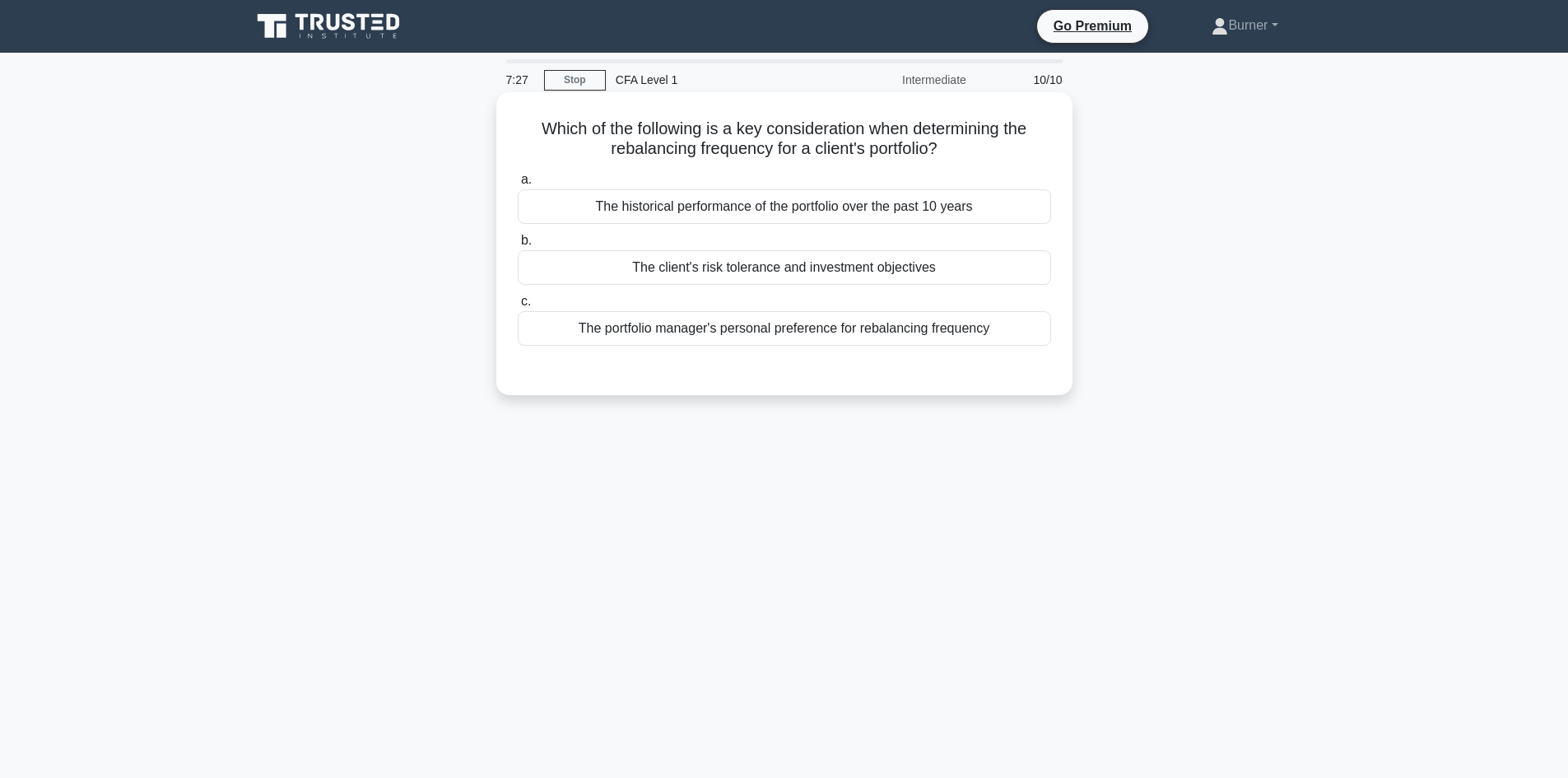
click at [915, 271] on div "The client's risk tolerance and investment objectives" at bounding box center [784, 267] width 533 height 34
click at [517, 246] on input "b. The client's risk tolerance and investment objectives" at bounding box center [517, 241] width 0 height 11
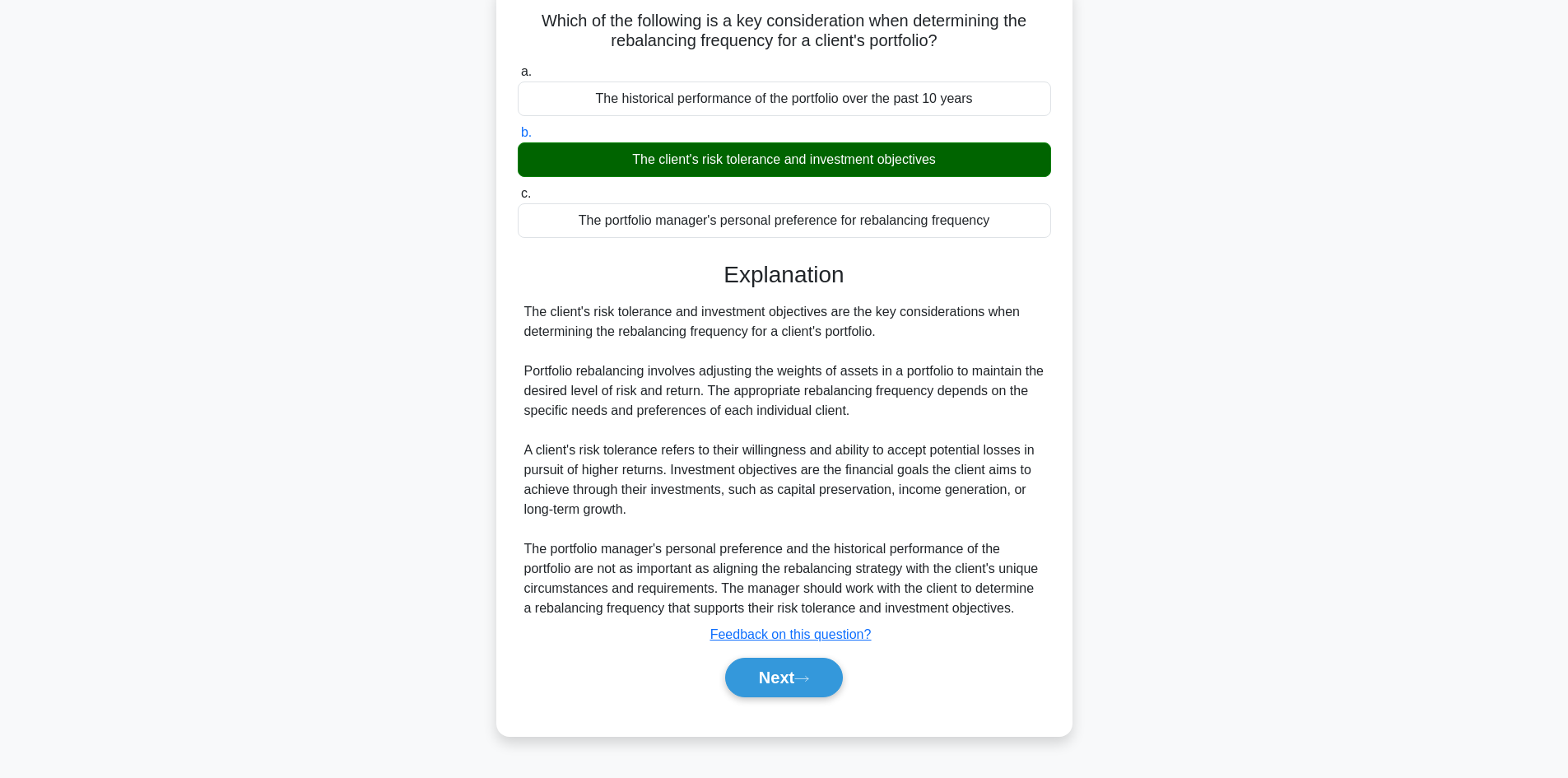
scroll to position [118, 0]
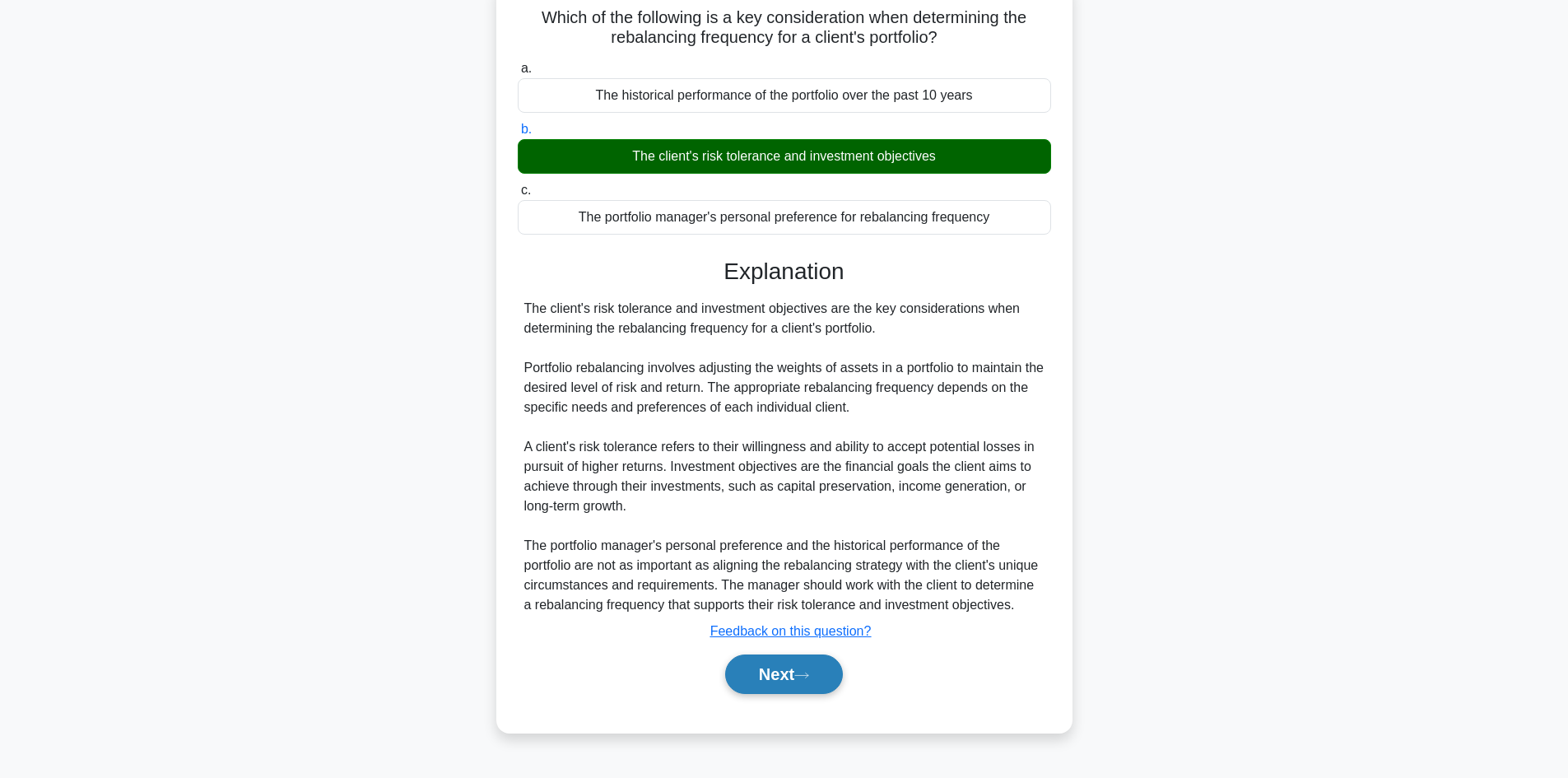
click at [823, 682] on button "Next" at bounding box center [784, 674] width 118 height 40
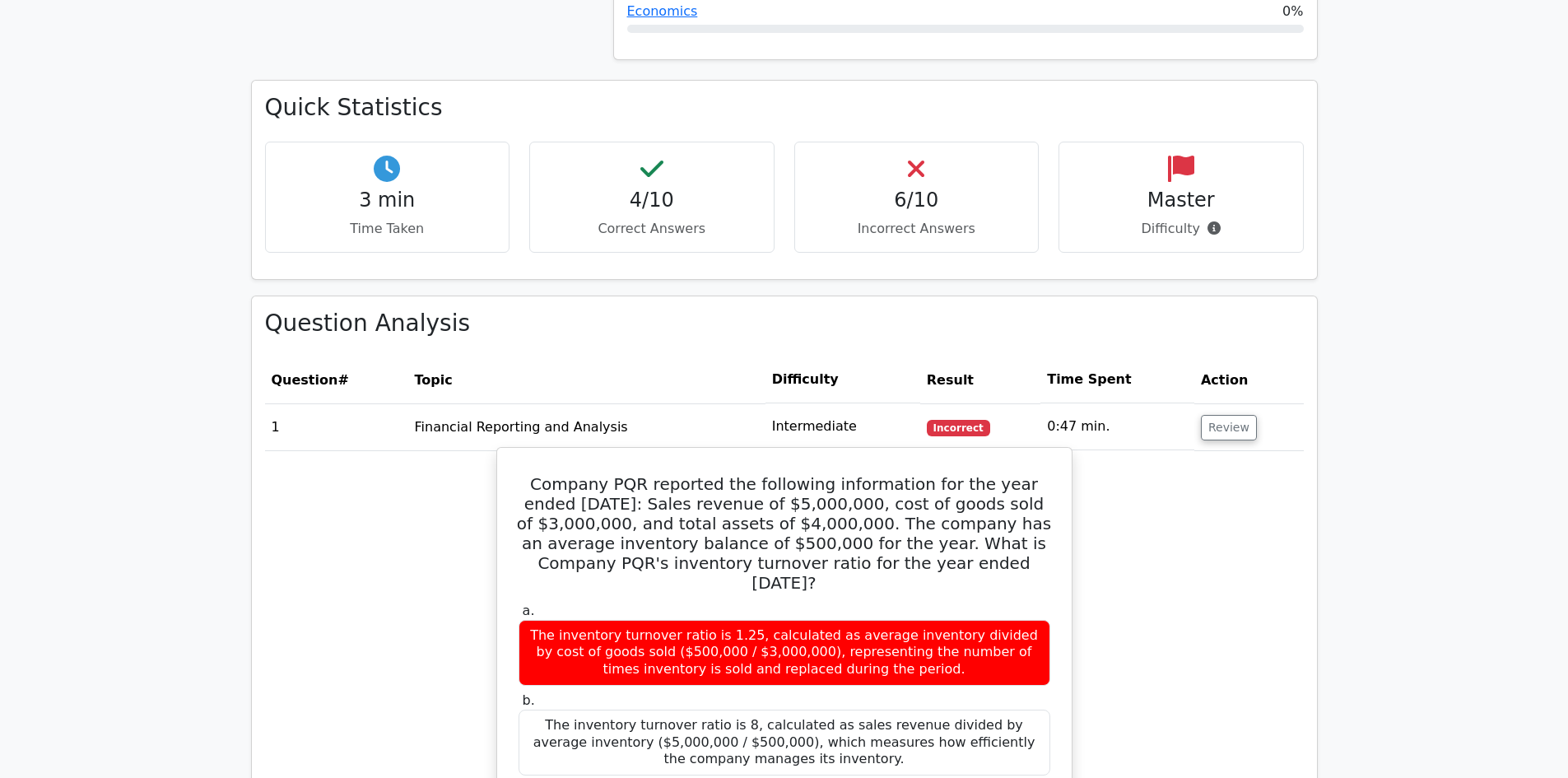
scroll to position [1070, 0]
